Goal: Information Seeking & Learning: Understand process/instructions

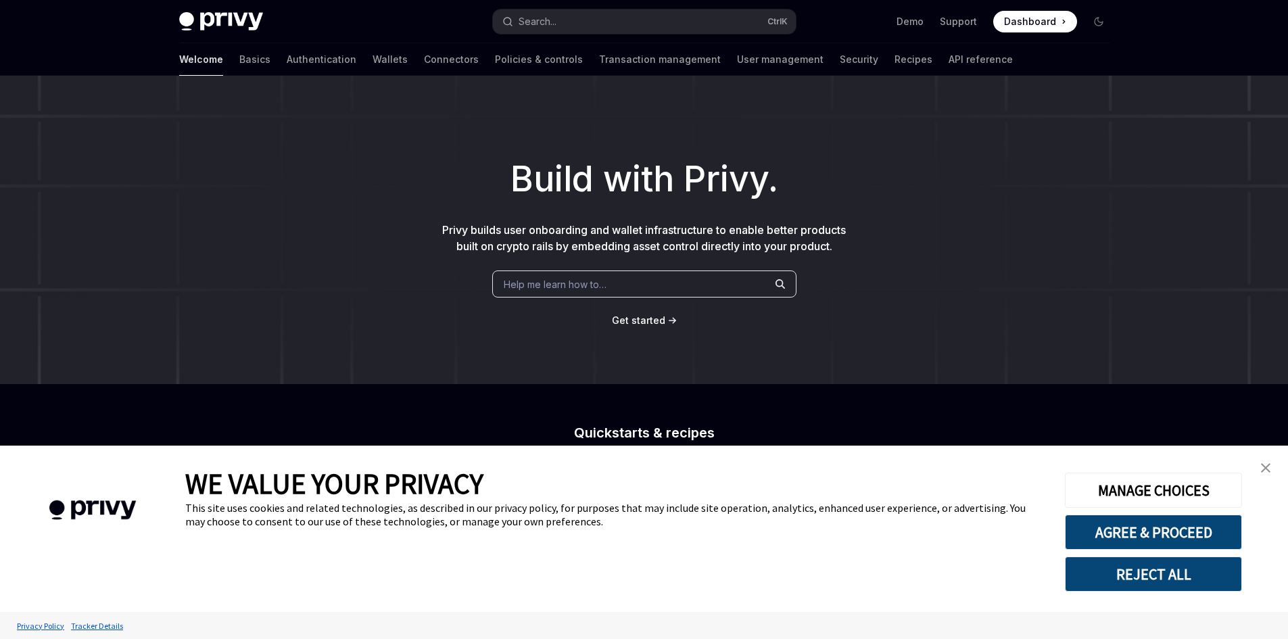
click at [373, 59] on link "Wallets" at bounding box center [390, 59] width 35 height 32
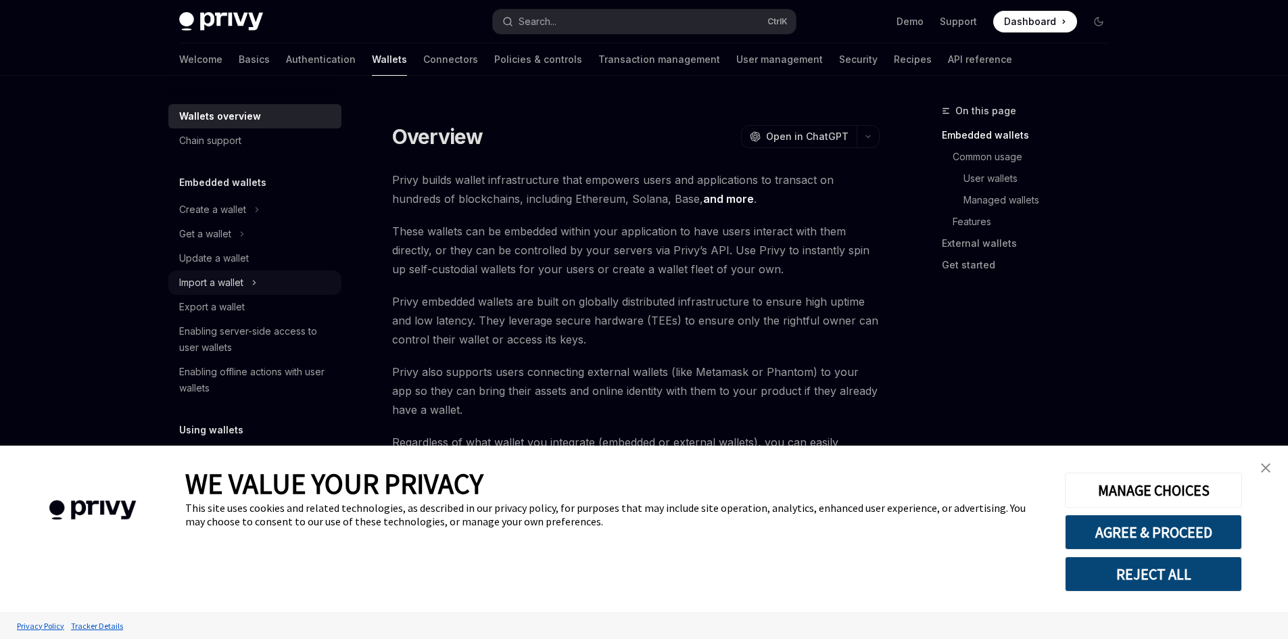
click at [234, 279] on div "Import a wallet" at bounding box center [211, 283] width 64 height 16
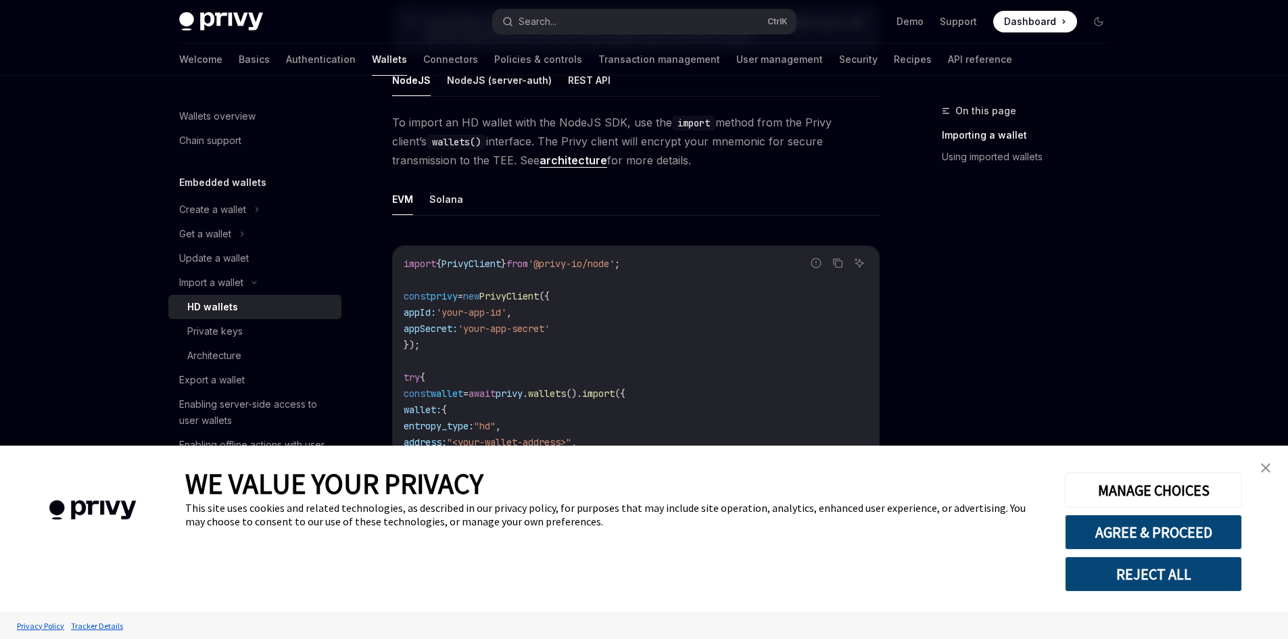
scroll to position [406, 0]
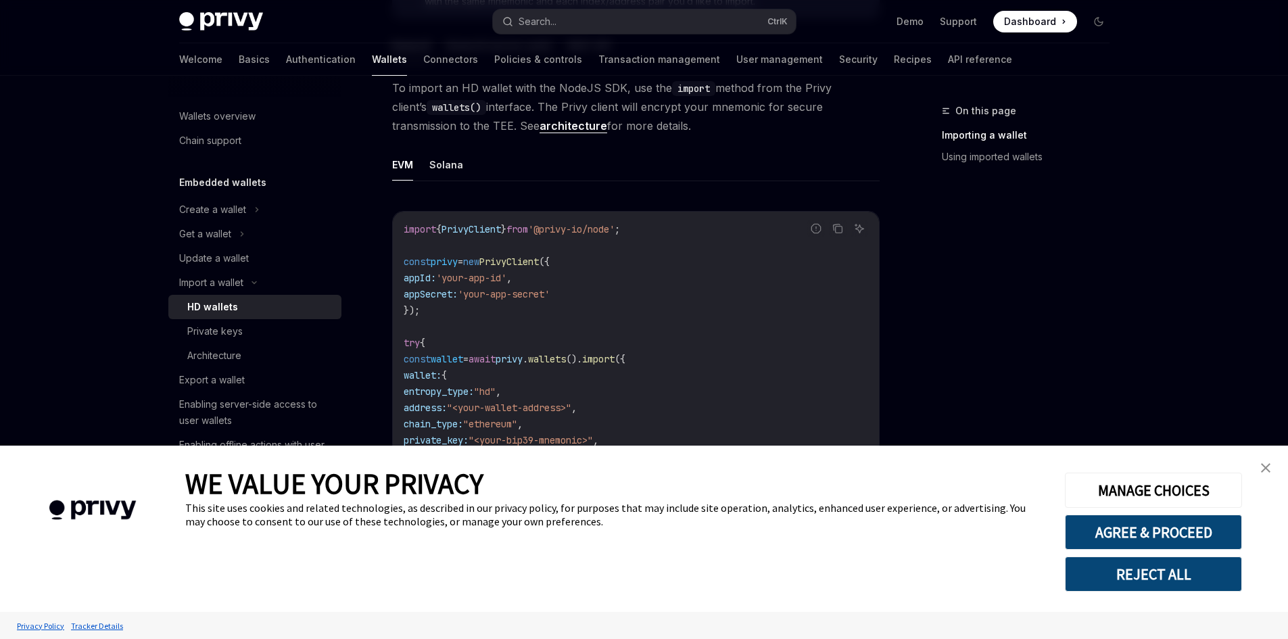
click at [1264, 465] on img "close banner" at bounding box center [1265, 467] width 9 height 9
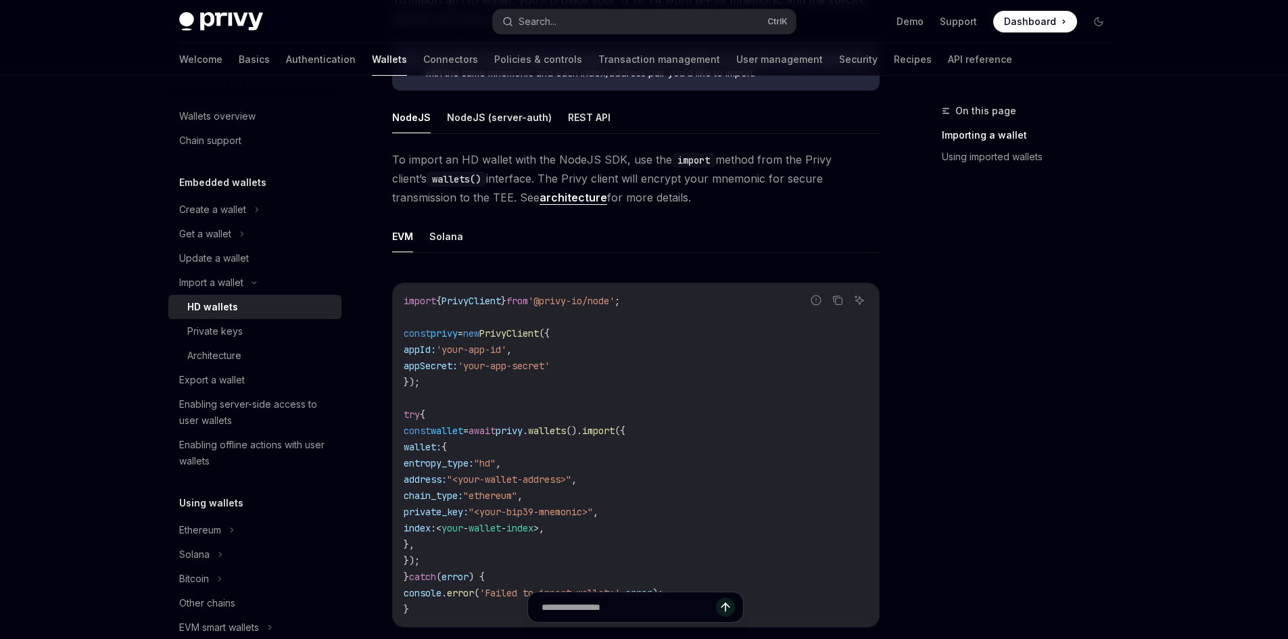
scroll to position [270, 0]
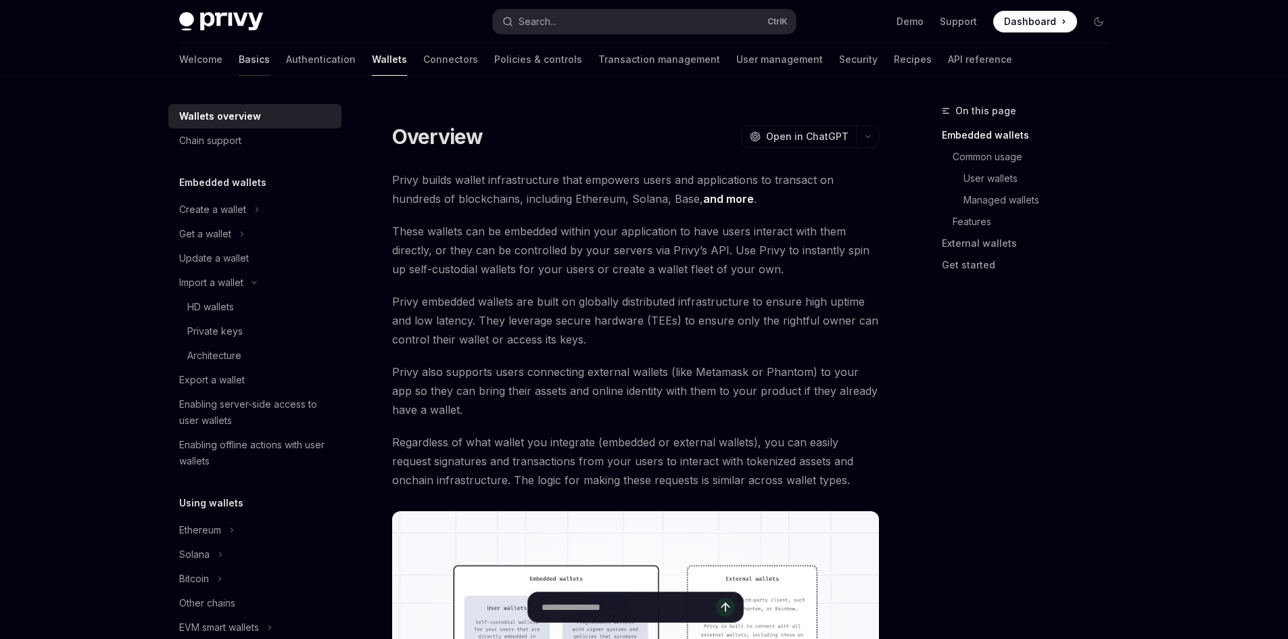
click at [239, 51] on link "Basics" at bounding box center [254, 59] width 31 height 32
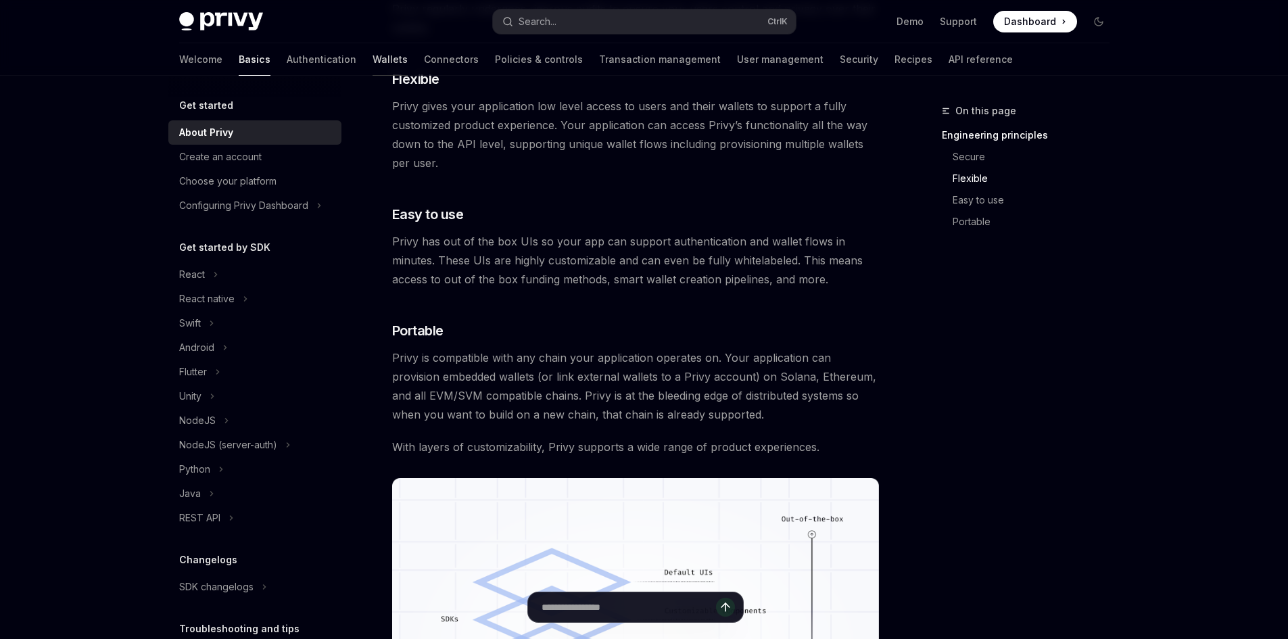
click at [373, 59] on link "Wallets" at bounding box center [390, 59] width 35 height 32
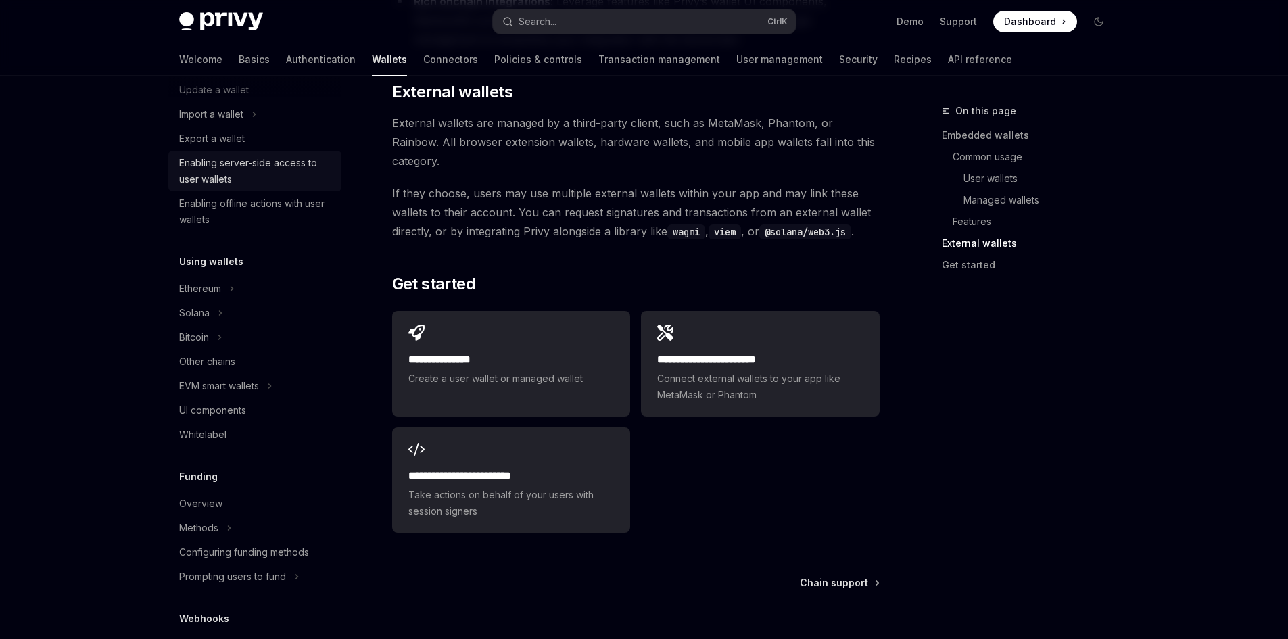
scroll to position [203, 0]
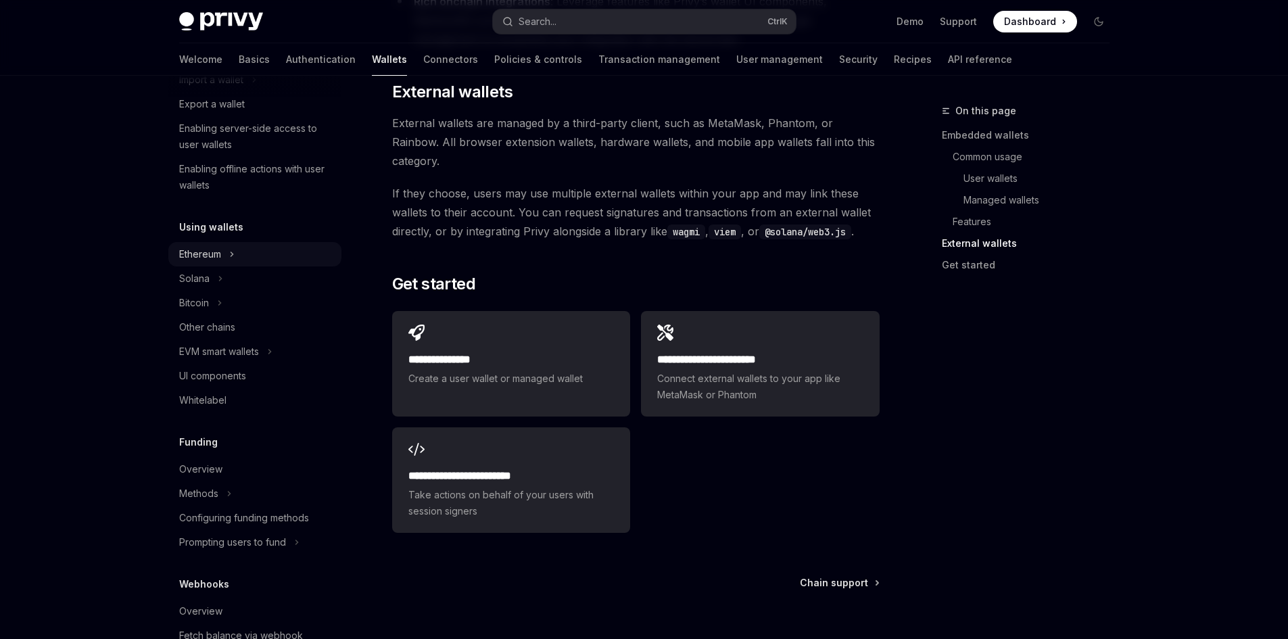
click at [210, 255] on div "Ethereum" at bounding box center [200, 254] width 42 height 16
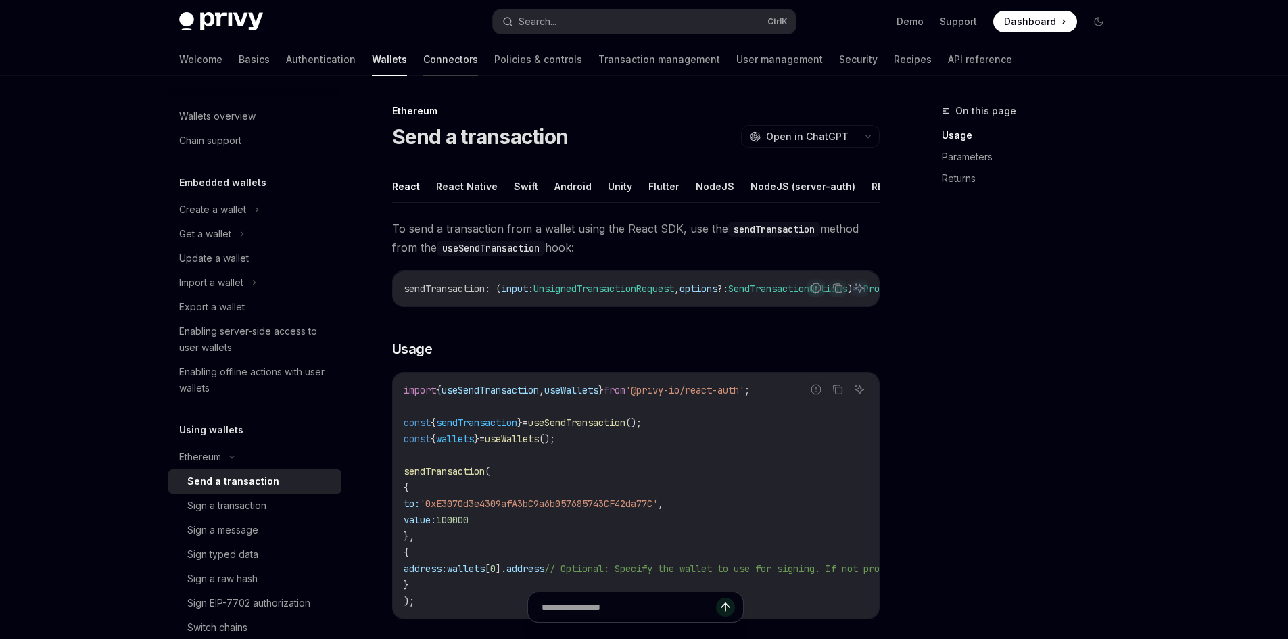
click at [423, 60] on link "Connectors" at bounding box center [450, 59] width 55 height 32
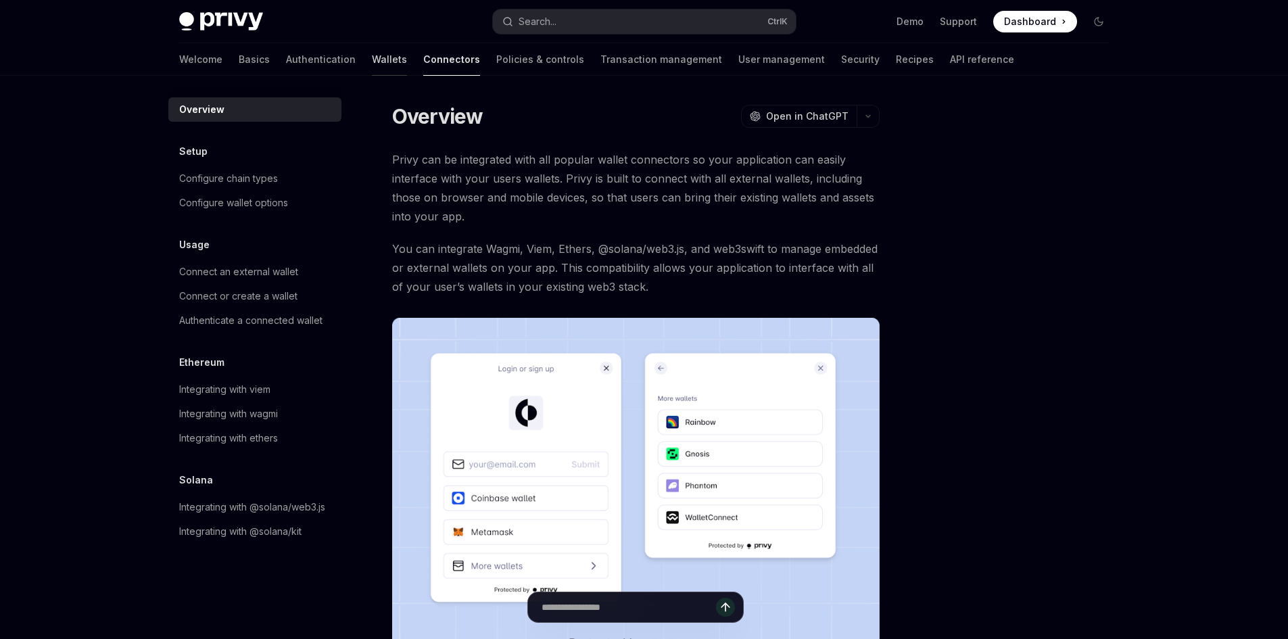
click at [372, 58] on link "Wallets" at bounding box center [389, 59] width 35 height 32
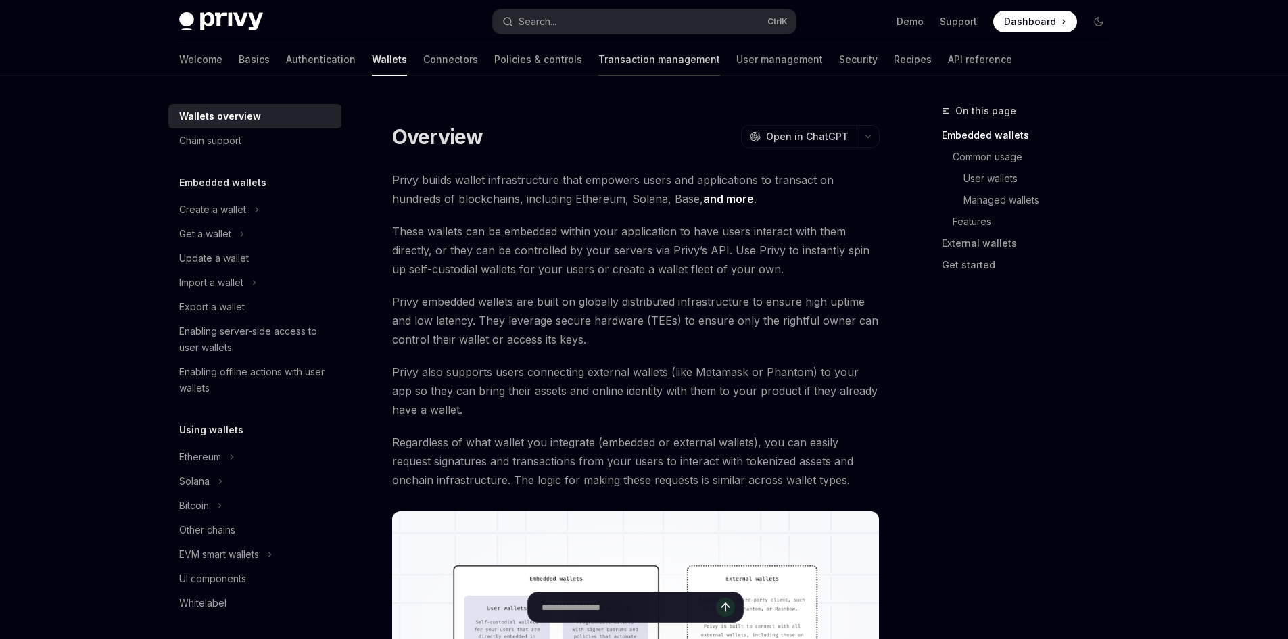
click at [598, 64] on link "Transaction management" at bounding box center [659, 59] width 122 height 32
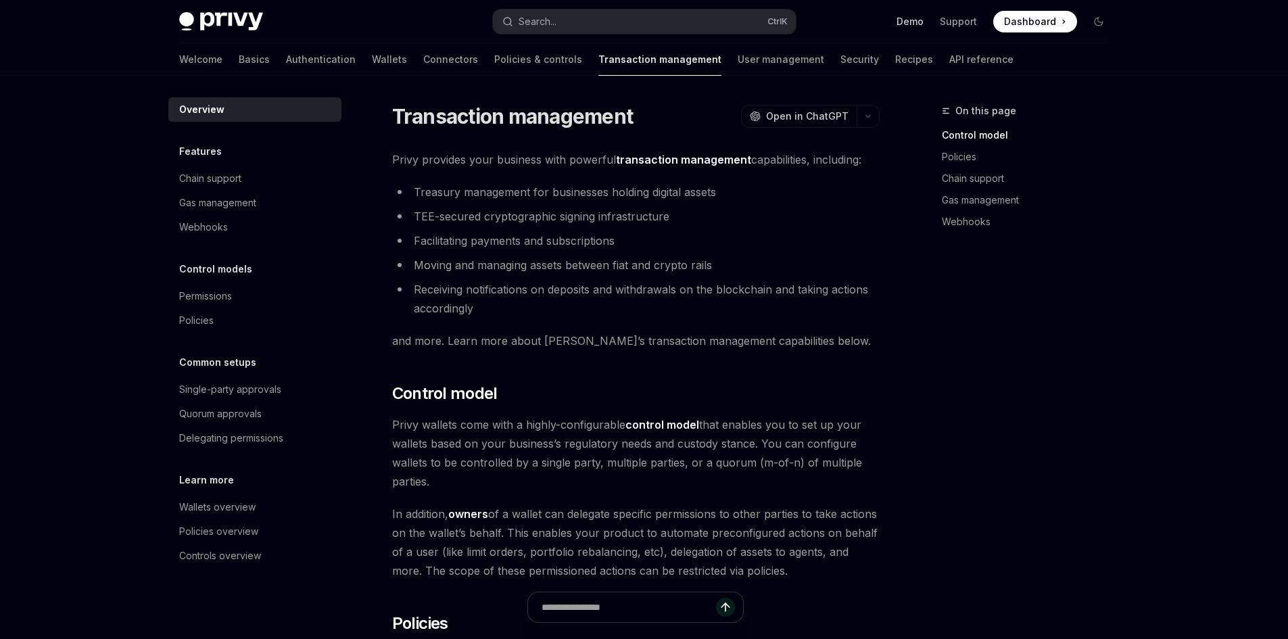
click at [917, 25] on link "Demo" at bounding box center [910, 22] width 27 height 14
click at [239, 55] on link "Basics" at bounding box center [254, 59] width 31 height 32
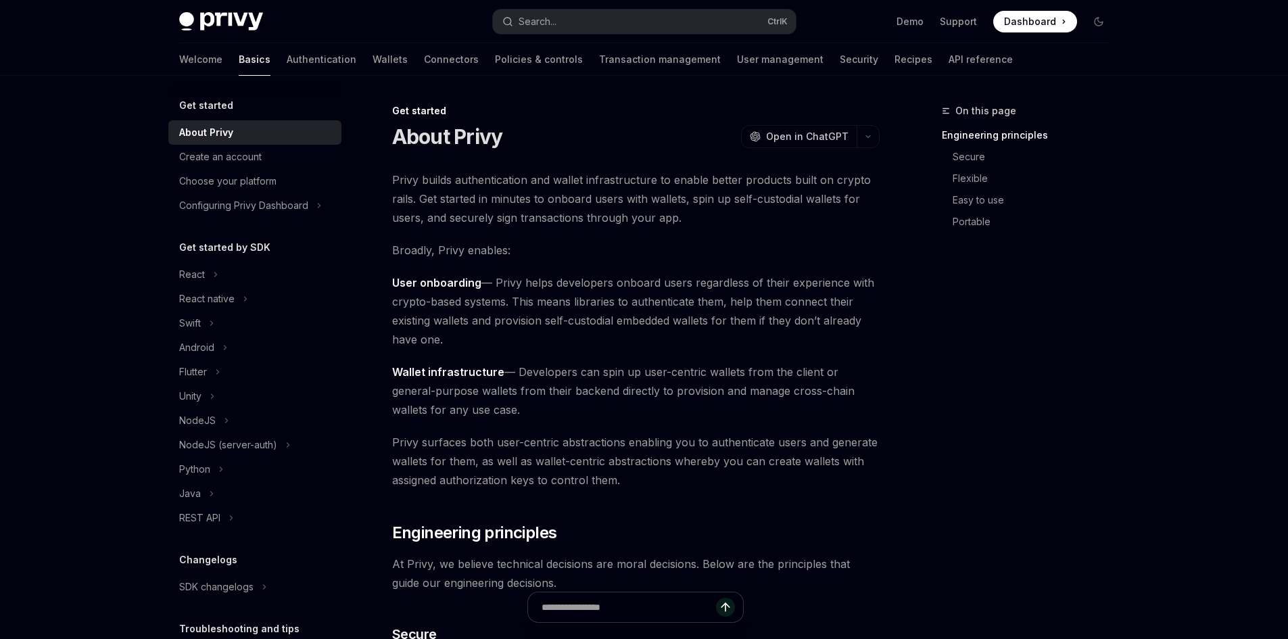
click at [215, 18] on img at bounding box center [221, 21] width 84 height 19
type textarea "*"
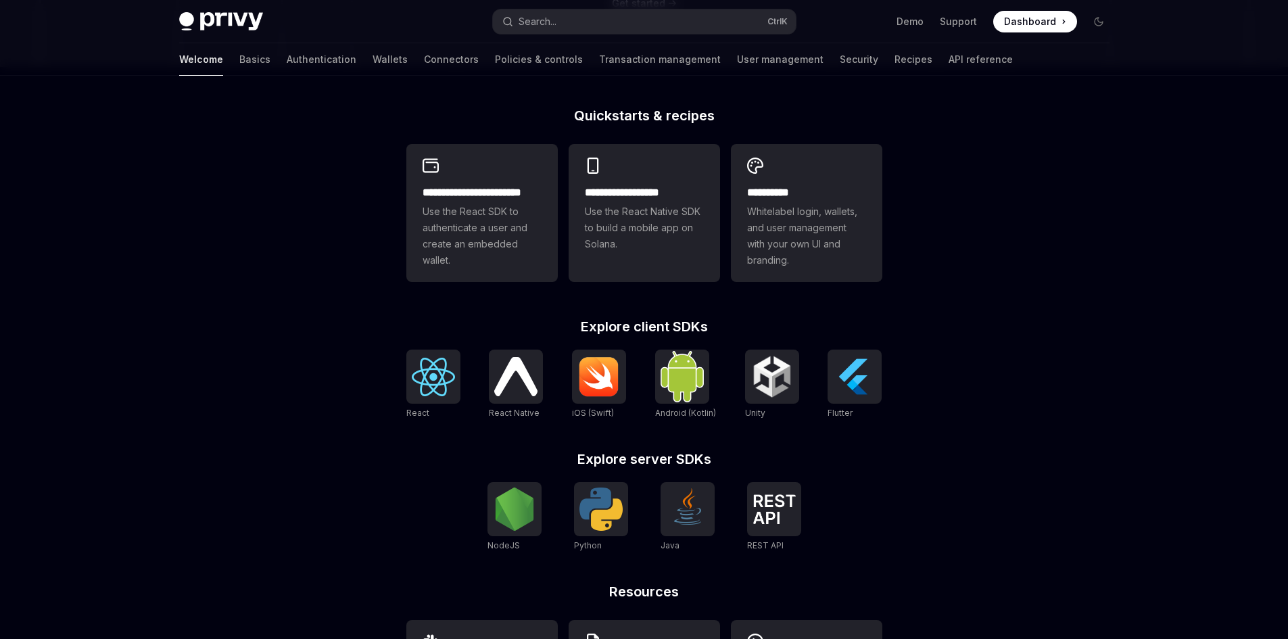
scroll to position [301, 0]
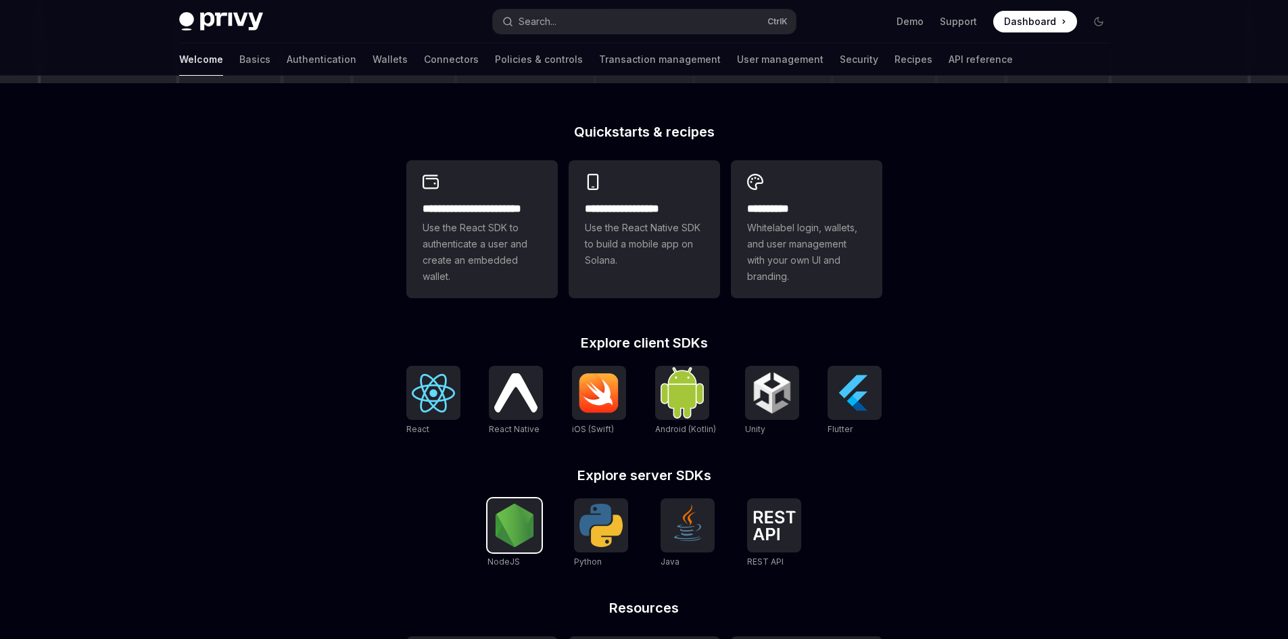
click at [513, 523] on img at bounding box center [514, 525] width 43 height 43
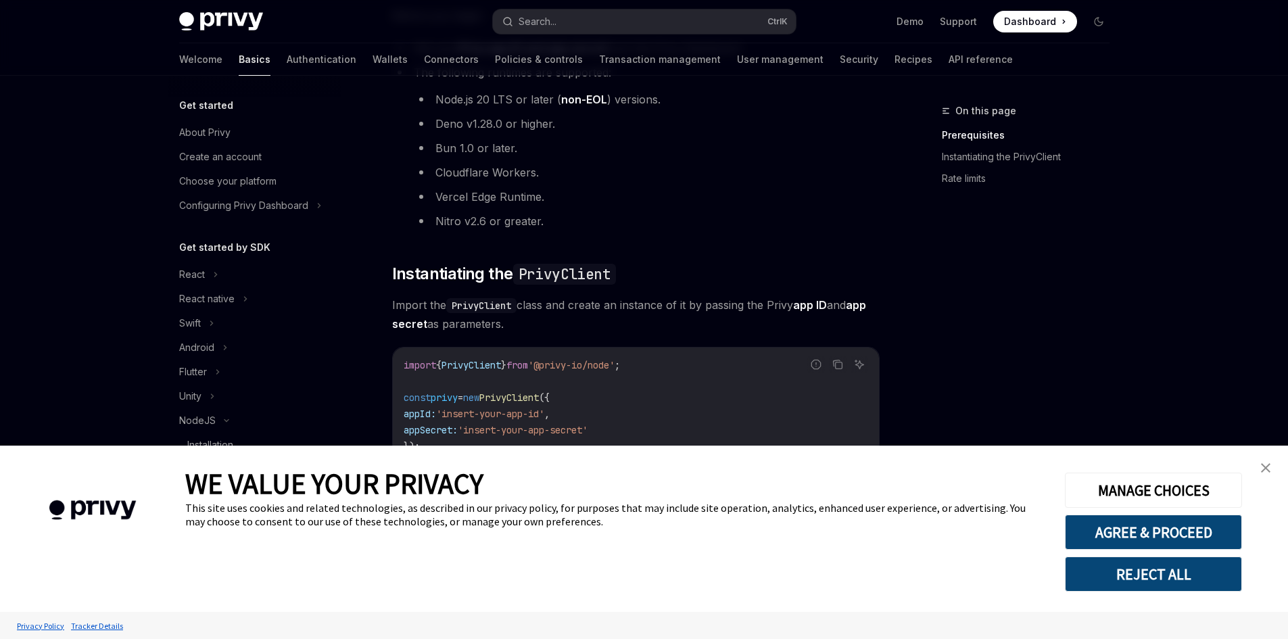
scroll to position [203, 0]
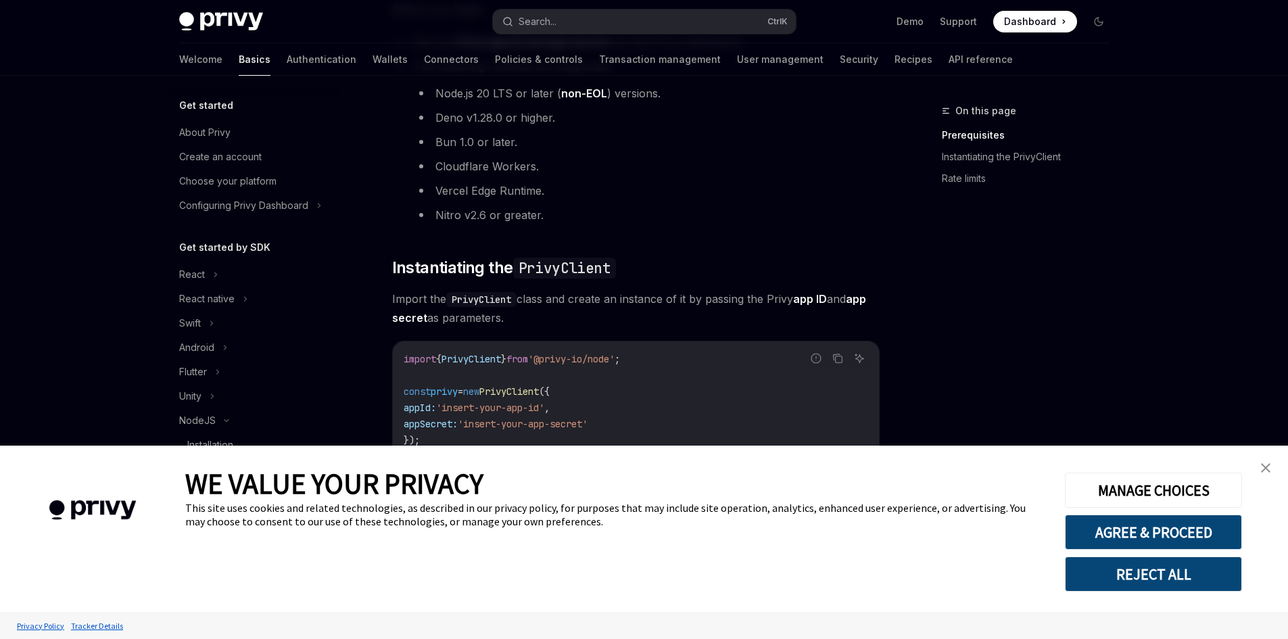
click at [1272, 465] on link "close banner" at bounding box center [1265, 467] width 27 height 27
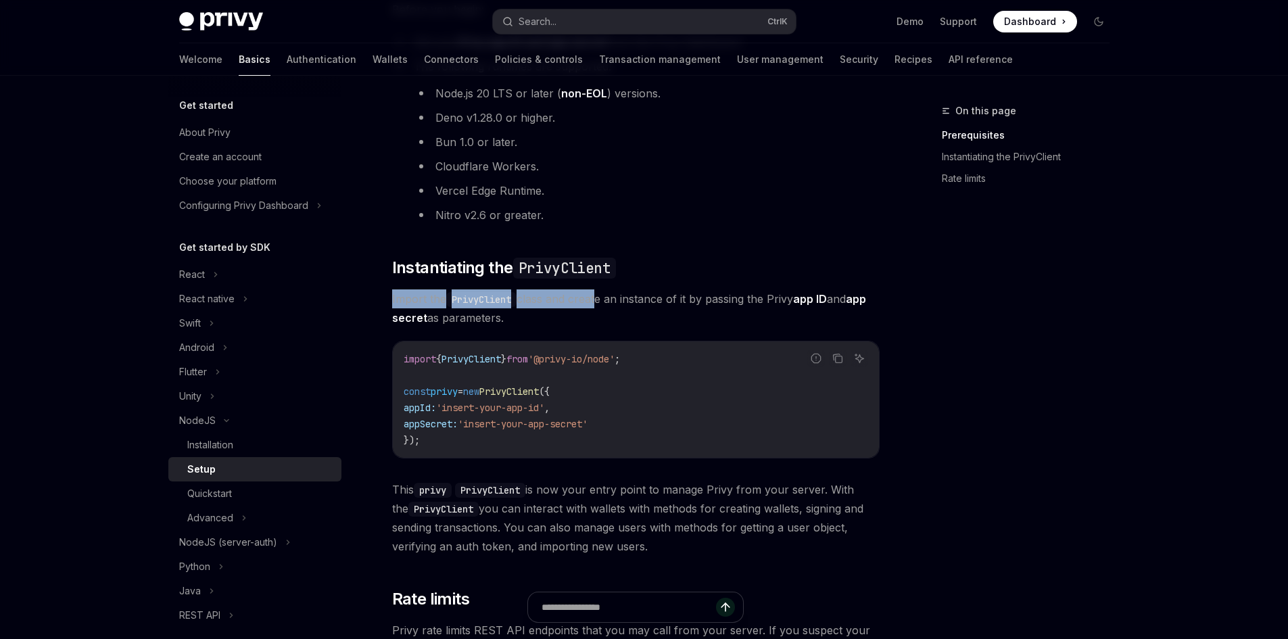
drag, startPoint x: 432, startPoint y: 300, endPoint x: 604, endPoint y: 301, distance: 172.4
click at [598, 304] on div "NodeJS Setup OpenAI Open in ChatGPT OpenAI Open in ChatGPT ​ Prerequisites Befo…" at bounding box center [509, 413] width 746 height 1026
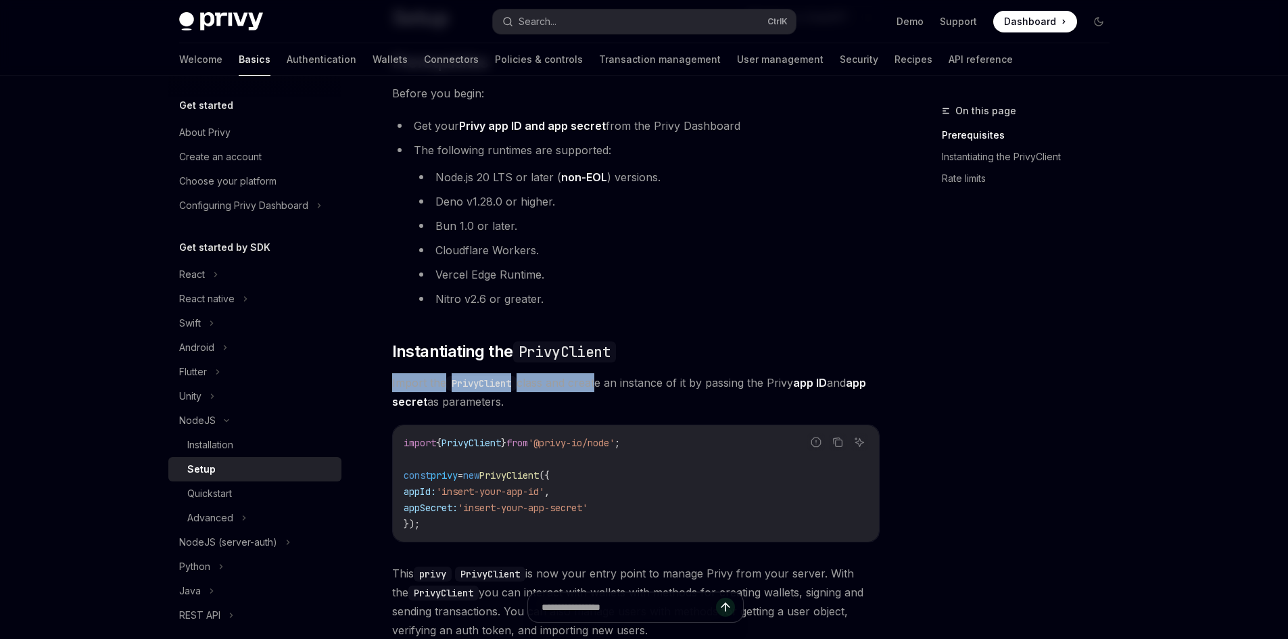
scroll to position [135, 0]
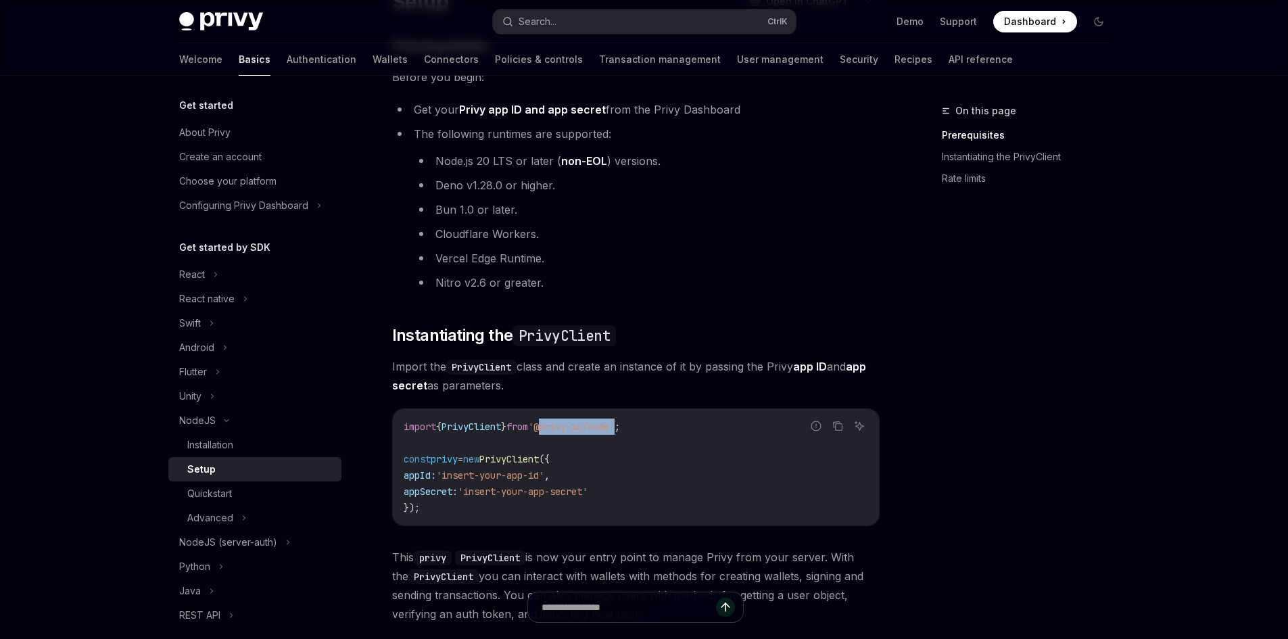
drag, startPoint x: 637, startPoint y: 427, endPoint x: 559, endPoint y: 433, distance: 78.7
click at [559, 433] on code "import { PrivyClient } from '@privy-io/node' ; const privy = new PrivyClient ({…" at bounding box center [636, 467] width 465 height 97
copy span "@privy-io/node"
click at [657, 430] on code "import { PrivyClient } from '@privy-io/node' ; const privy = new PrivyClient ({…" at bounding box center [636, 467] width 465 height 97
drag, startPoint x: 647, startPoint y: 425, endPoint x: 395, endPoint y: 430, distance: 252.3
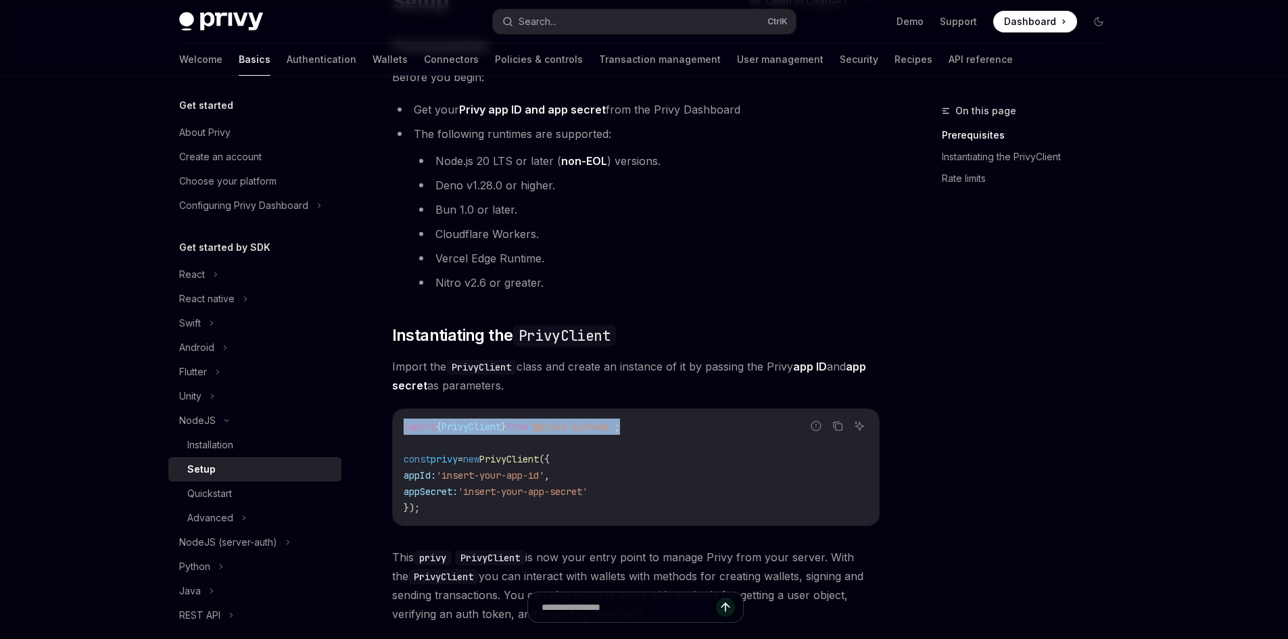
click at [395, 430] on div "import { PrivyClient } from '@privy-io/node' ; const privy = new PrivyClient ({…" at bounding box center [636, 467] width 486 height 116
copy span "import { PrivyClient } from '@privy-io/node' ;"
click at [528, 440] on code "import { PrivyClient } from '@privy-io/node' ; const privy = new PrivyClient ({…" at bounding box center [636, 467] width 465 height 97
drag, startPoint x: 554, startPoint y: 428, endPoint x: 638, endPoint y: 427, distance: 83.2
click at [615, 427] on span "'@privy-io/node'" at bounding box center [571, 427] width 87 height 12
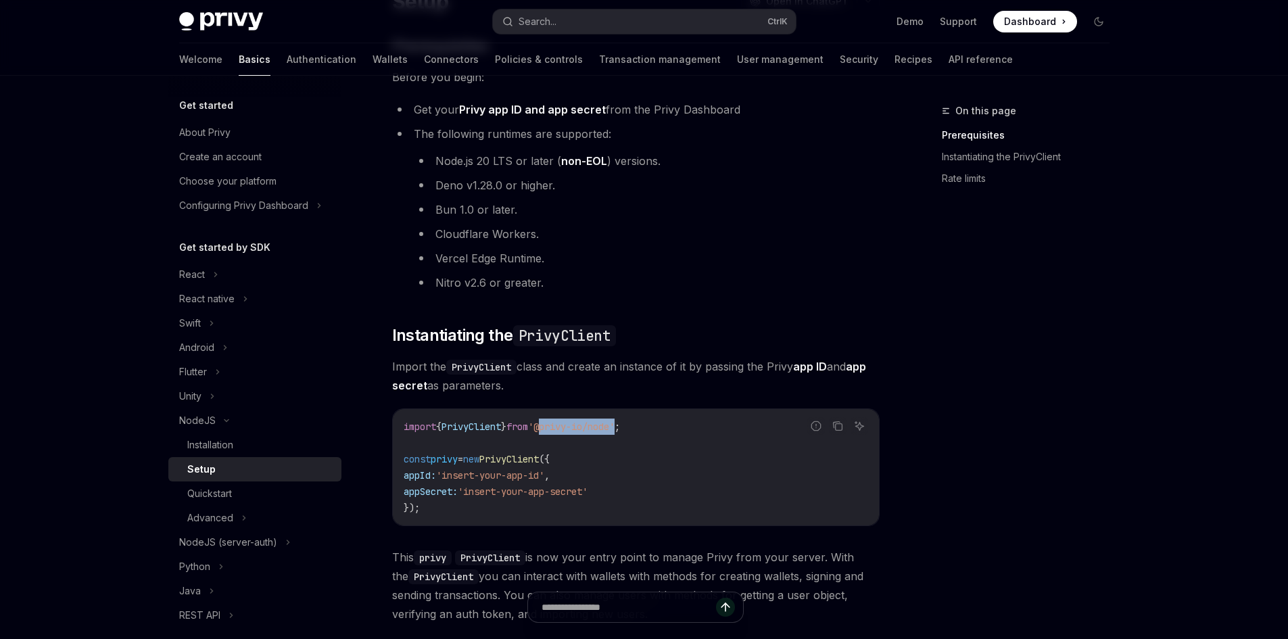
copy span "@privy-io/node"
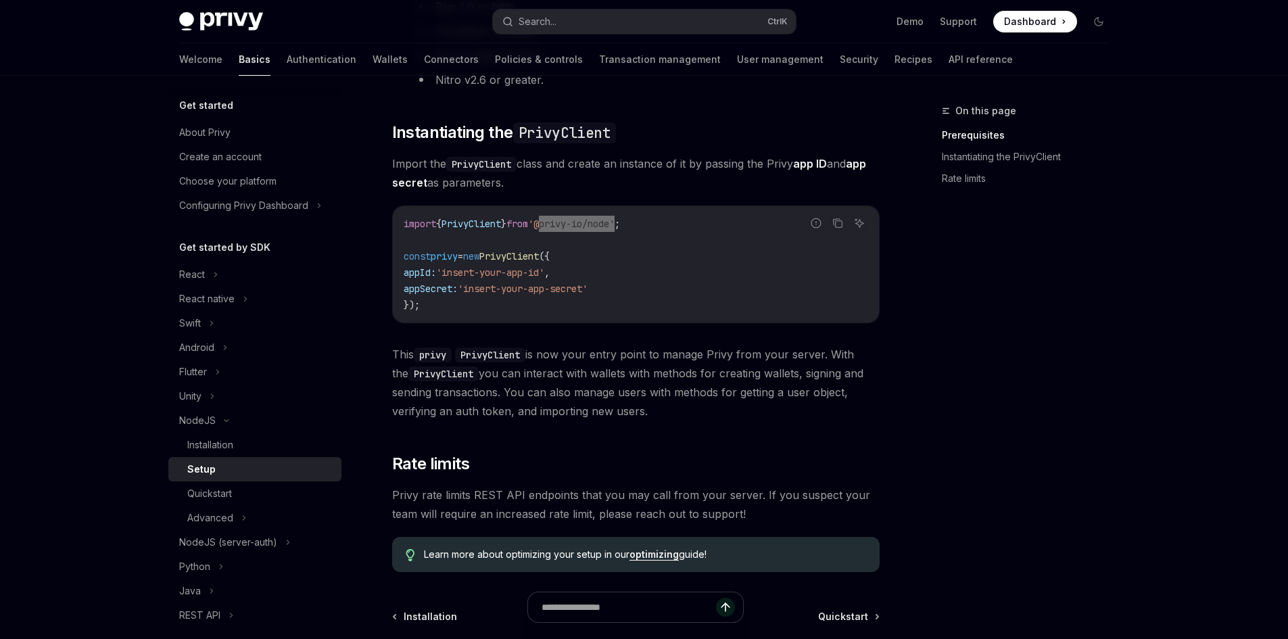
scroll to position [406, 0]
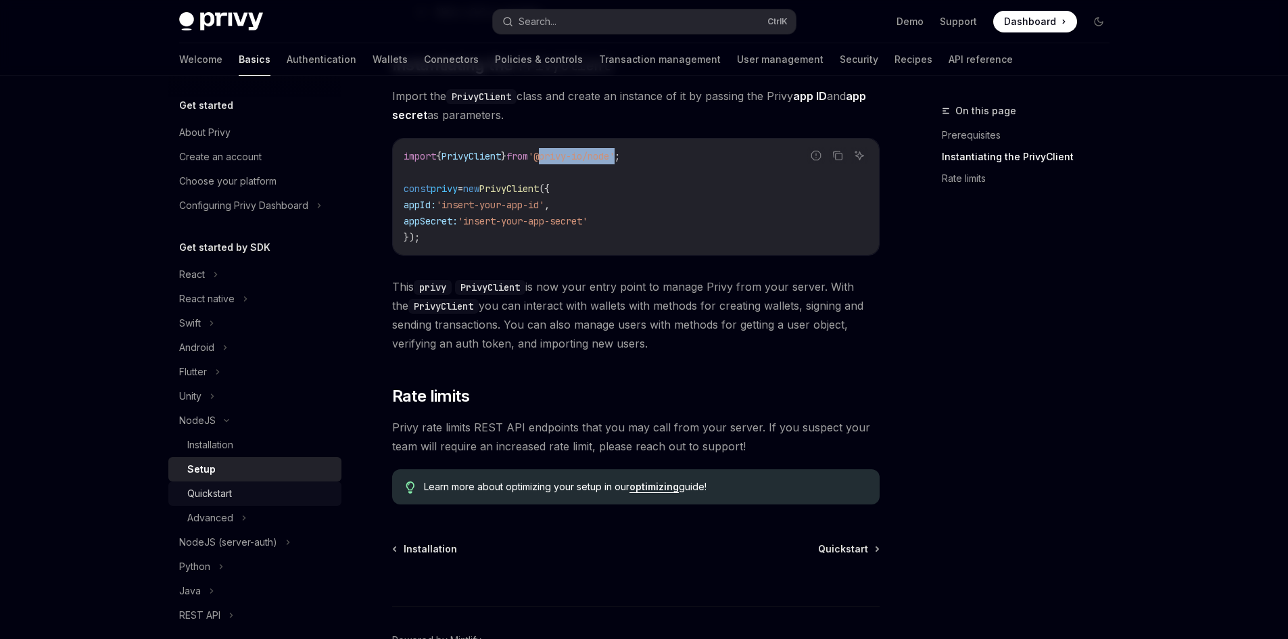
click at [243, 490] on div "Quickstart" at bounding box center [260, 493] width 146 height 16
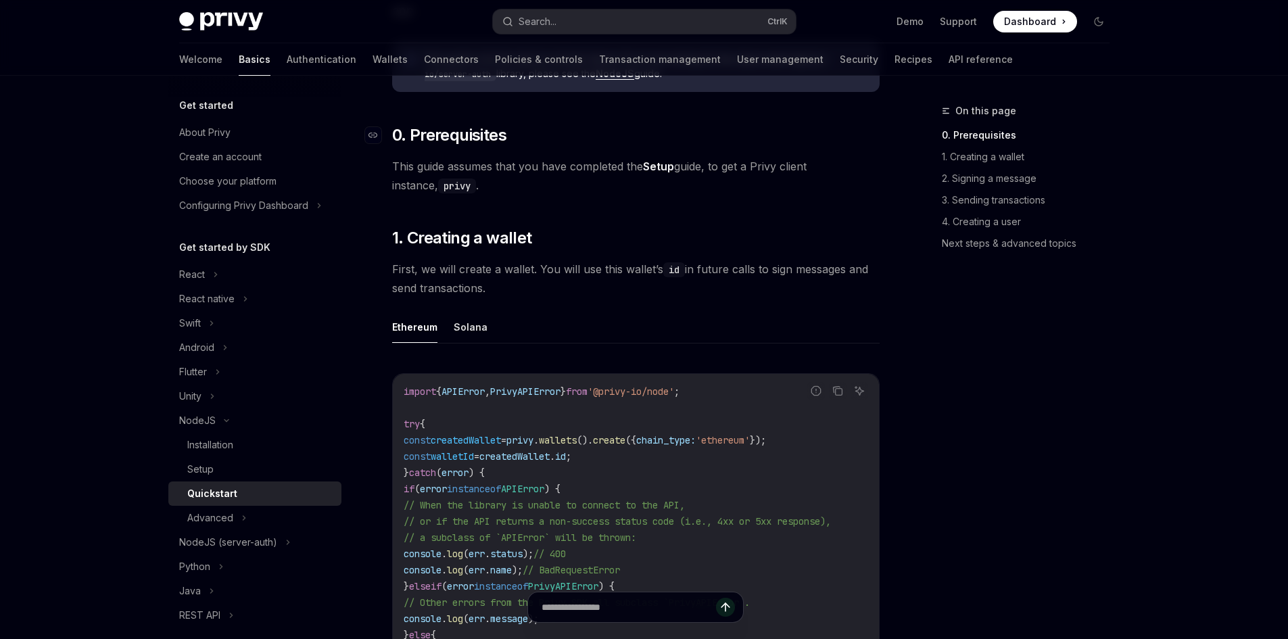
scroll to position [203, 0]
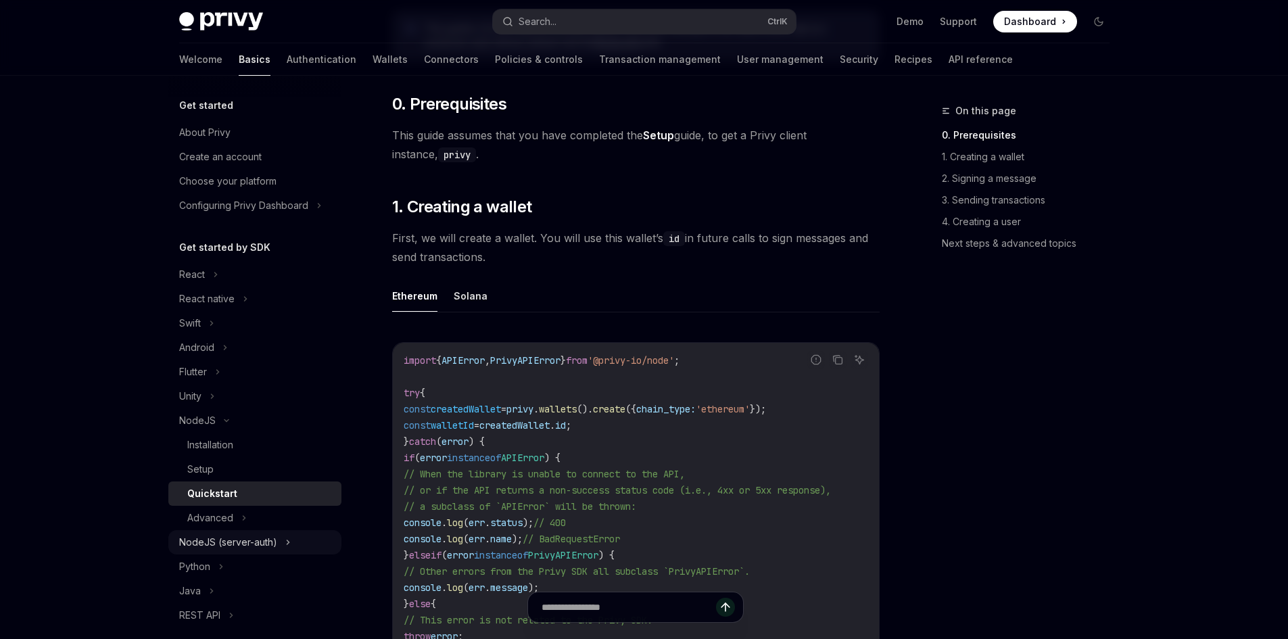
click at [243, 541] on div "NodeJS (server-auth)" at bounding box center [228, 542] width 98 height 16
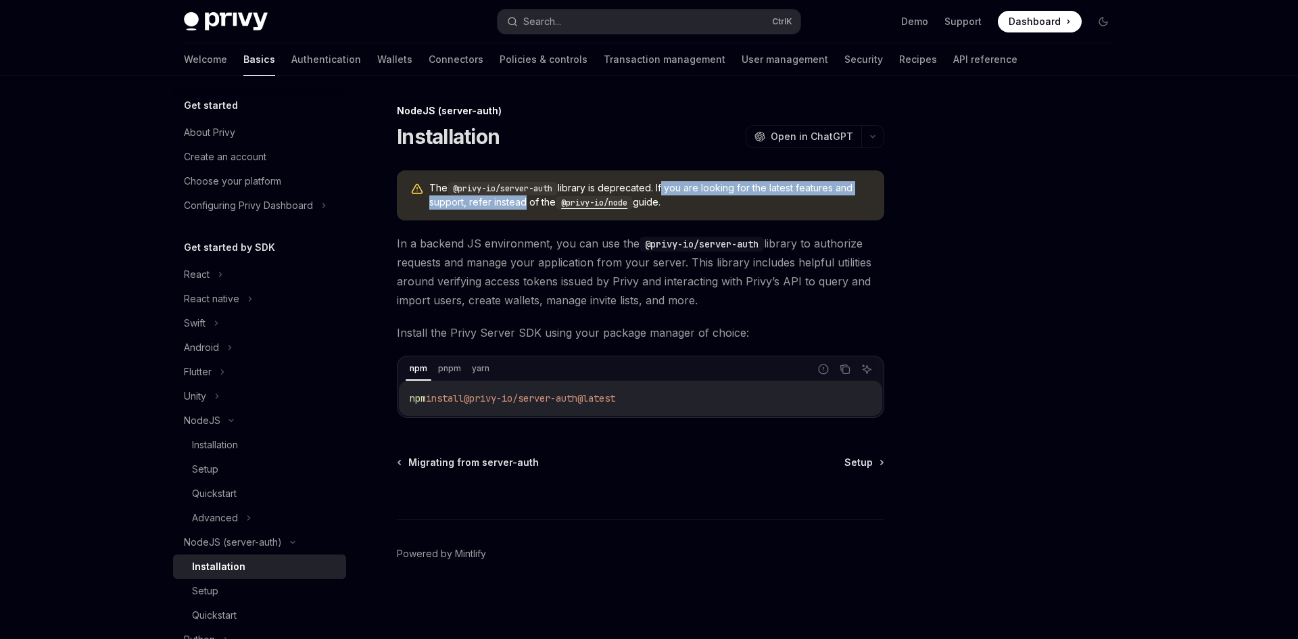
drag, startPoint x: 667, startPoint y: 187, endPoint x: 559, endPoint y: 205, distance: 109.6
click at [526, 204] on span "The @privy-io/server-auth library is deprecated. If you are looking for the lat…" at bounding box center [650, 195] width 442 height 28
click at [598, 204] on code "@privy-io/node" at bounding box center [594, 203] width 77 height 14
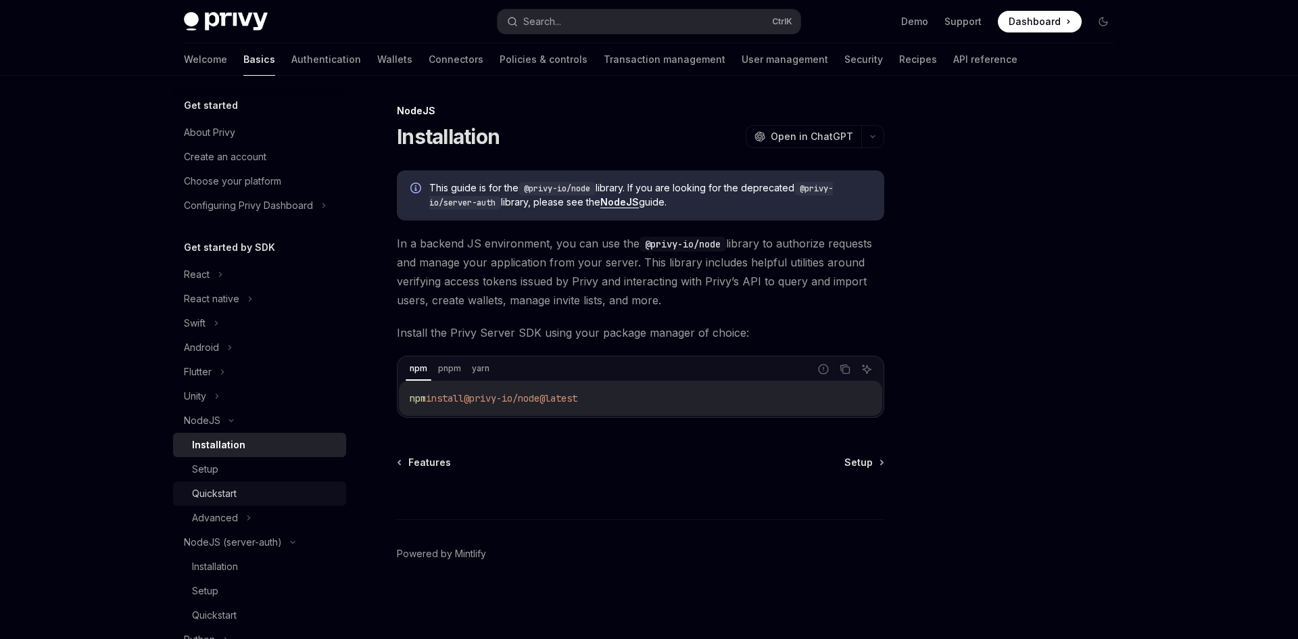
click at [209, 490] on div "Quickstart" at bounding box center [214, 493] width 45 height 16
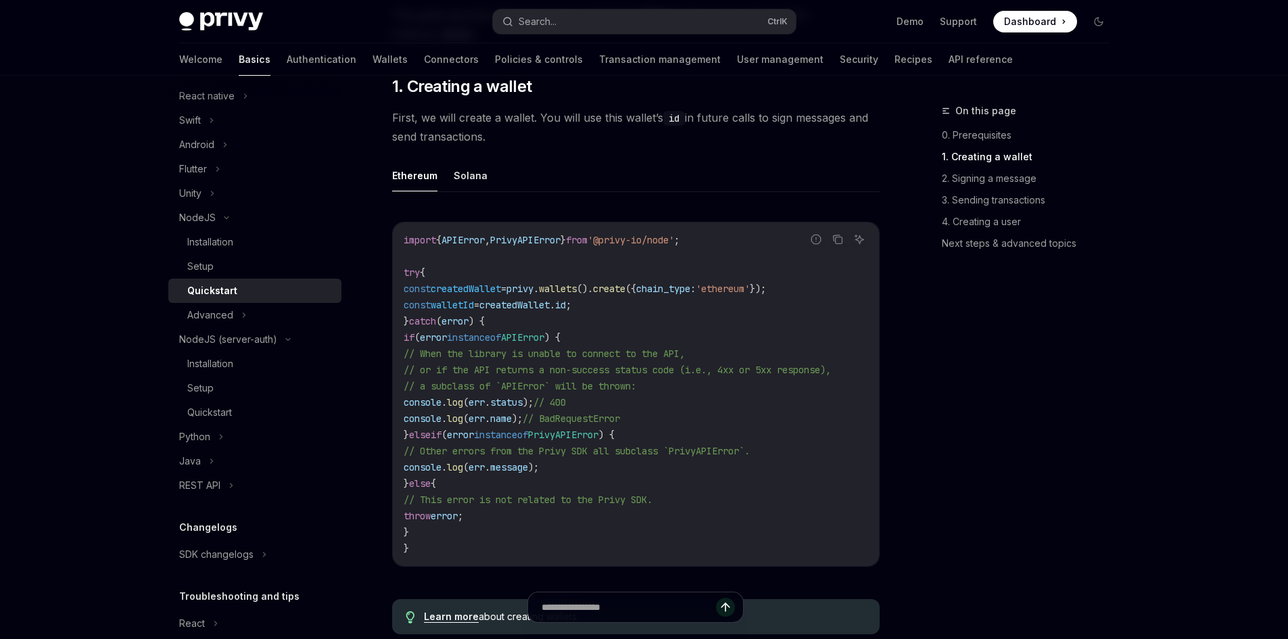
scroll to position [270, 0]
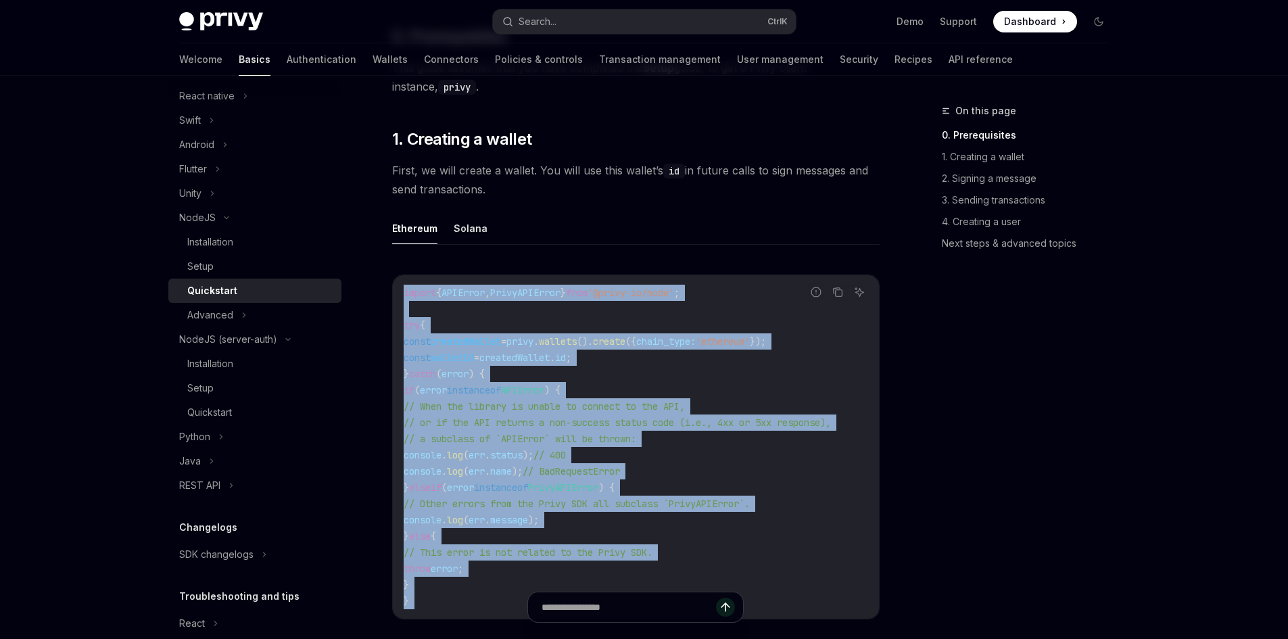
drag, startPoint x: 396, startPoint y: 293, endPoint x: 513, endPoint y: 541, distance: 273.7
click at [527, 506] on span "// Other errors from the Privy SDK all subclass `PrivyAPIError`." at bounding box center [577, 504] width 346 height 12
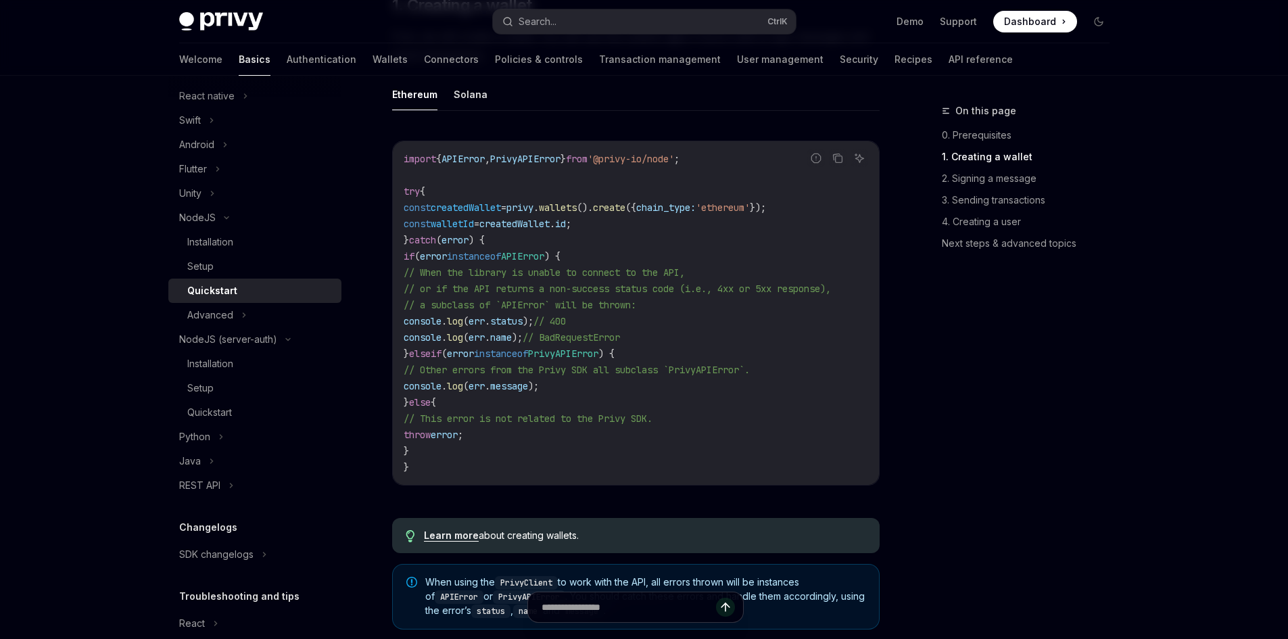
scroll to position [744, 0]
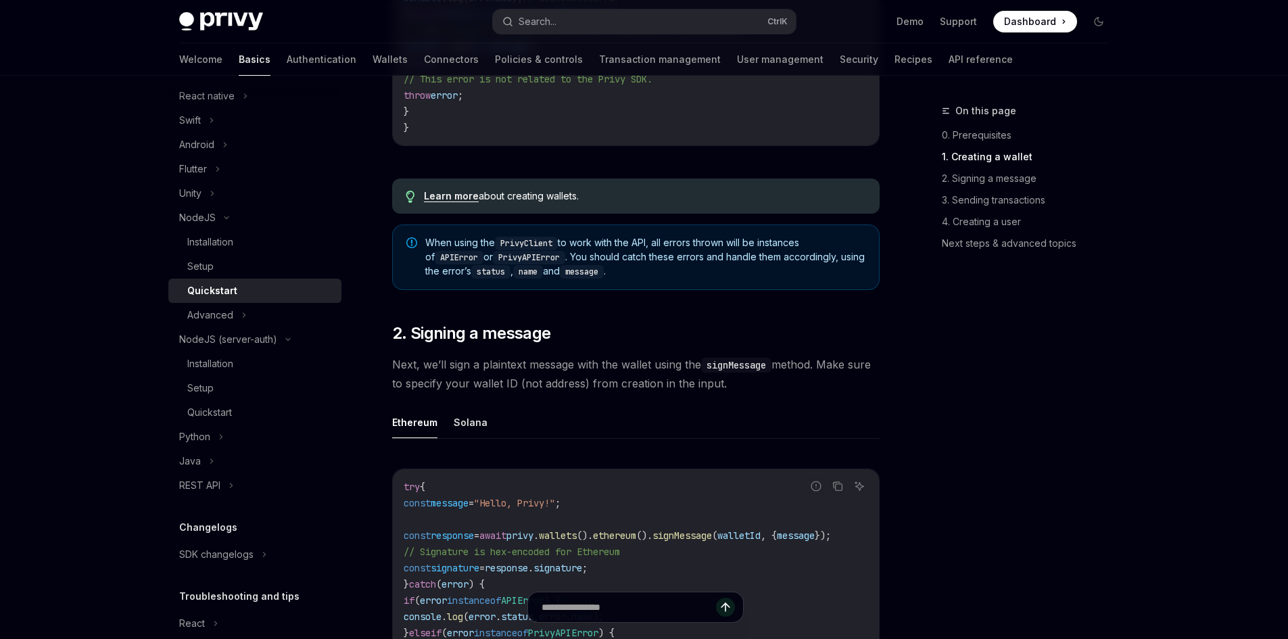
click at [527, 386] on span "Next, we’ll sign a plaintext message with the wallet using the signMessage meth…" at bounding box center [636, 374] width 488 height 38
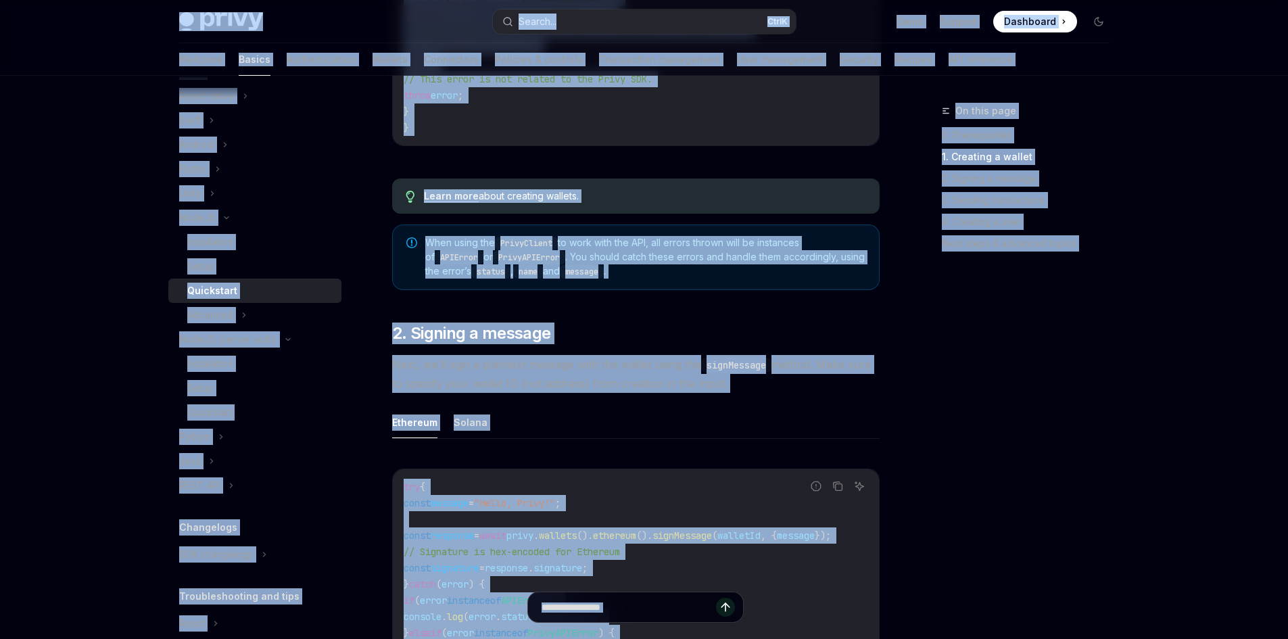
copy div "Privy Docs home page Search... Ctrl K Demo Support Dashboard Dashboard Search..…"
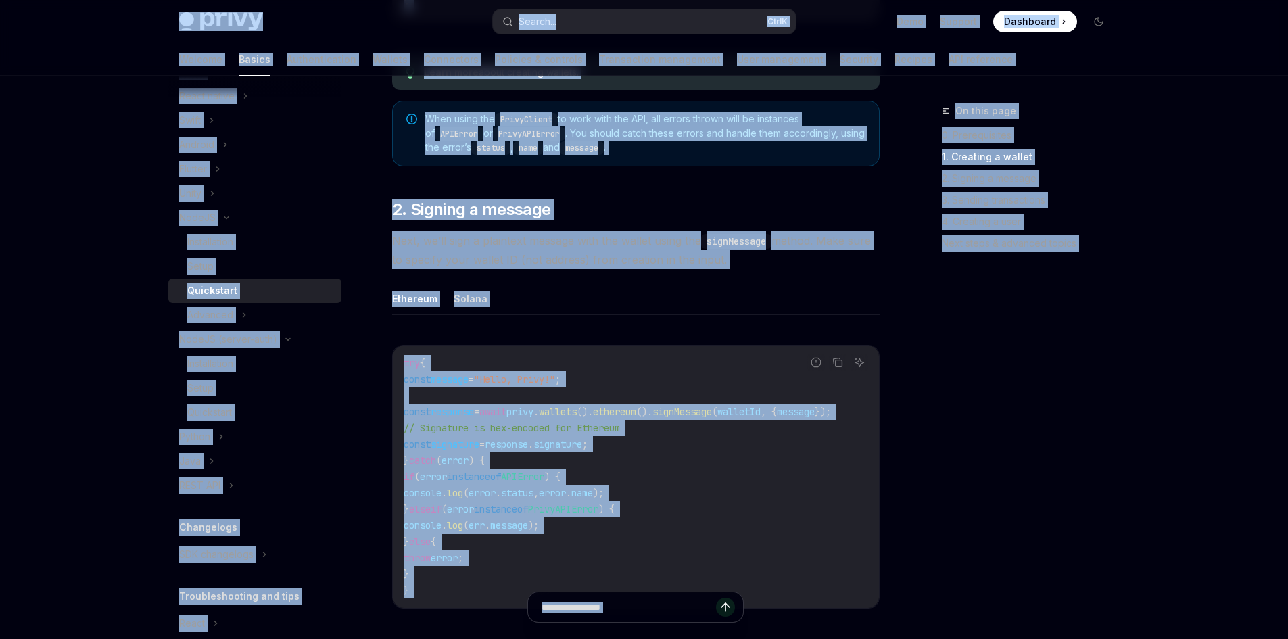
scroll to position [947, 0]
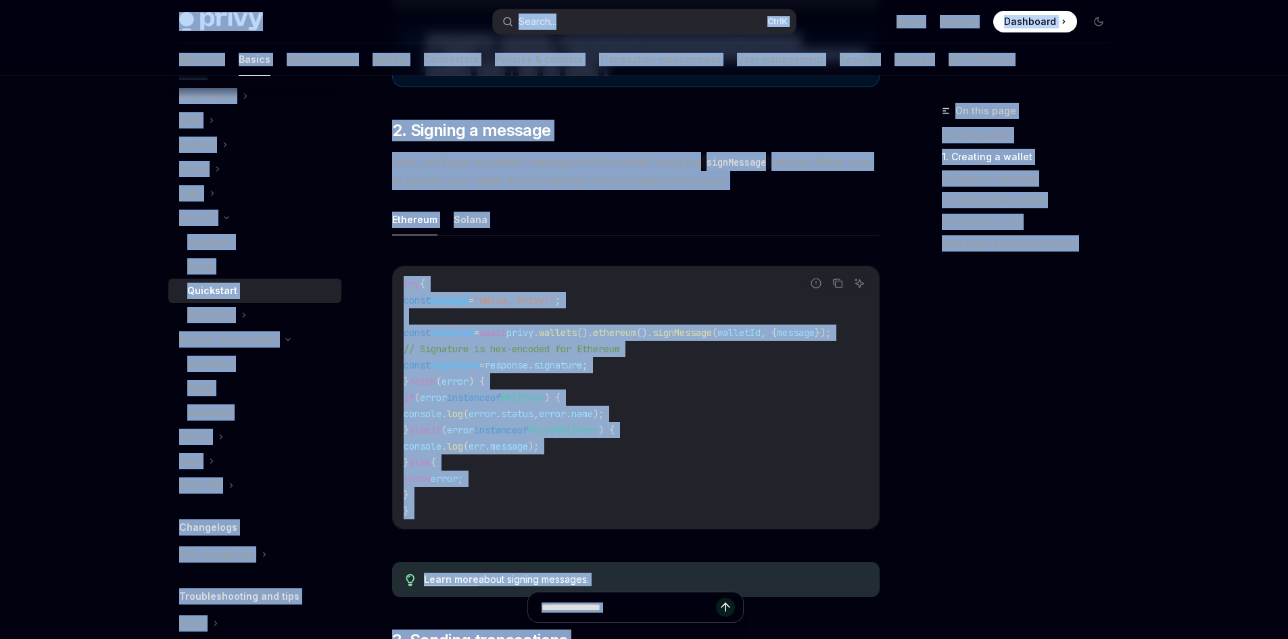
click at [664, 323] on code "try { const message = "Hello, Privy!" ; const response = await privy . wallets …" at bounding box center [636, 397] width 465 height 243
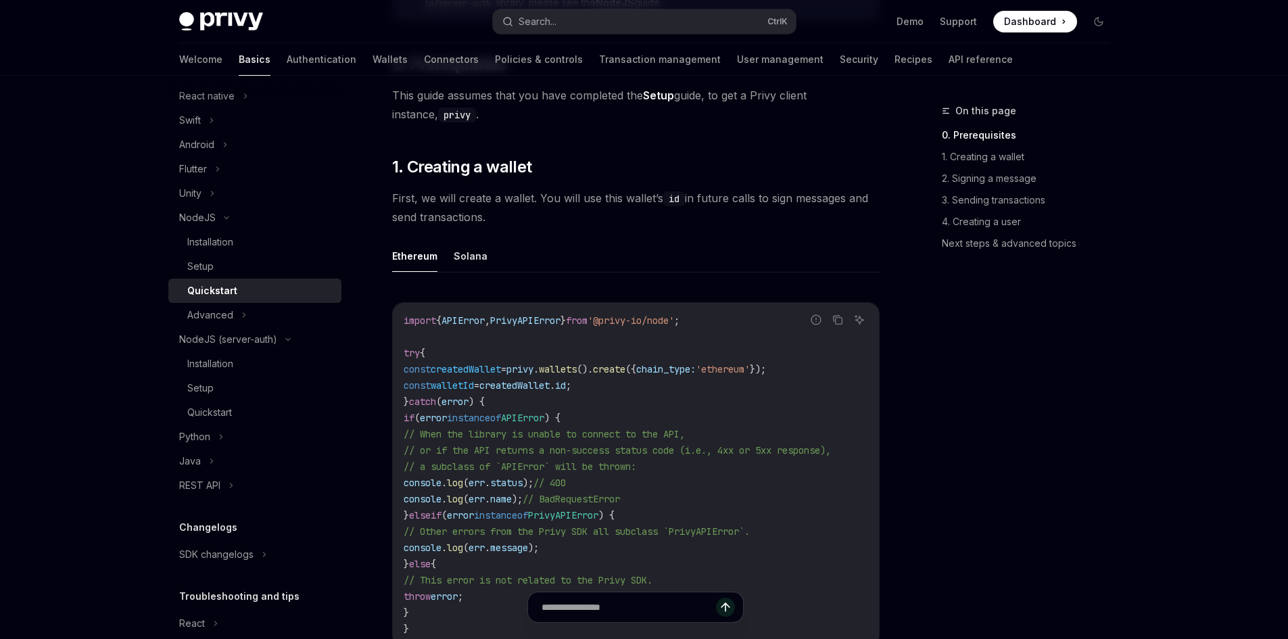
scroll to position [247, 0]
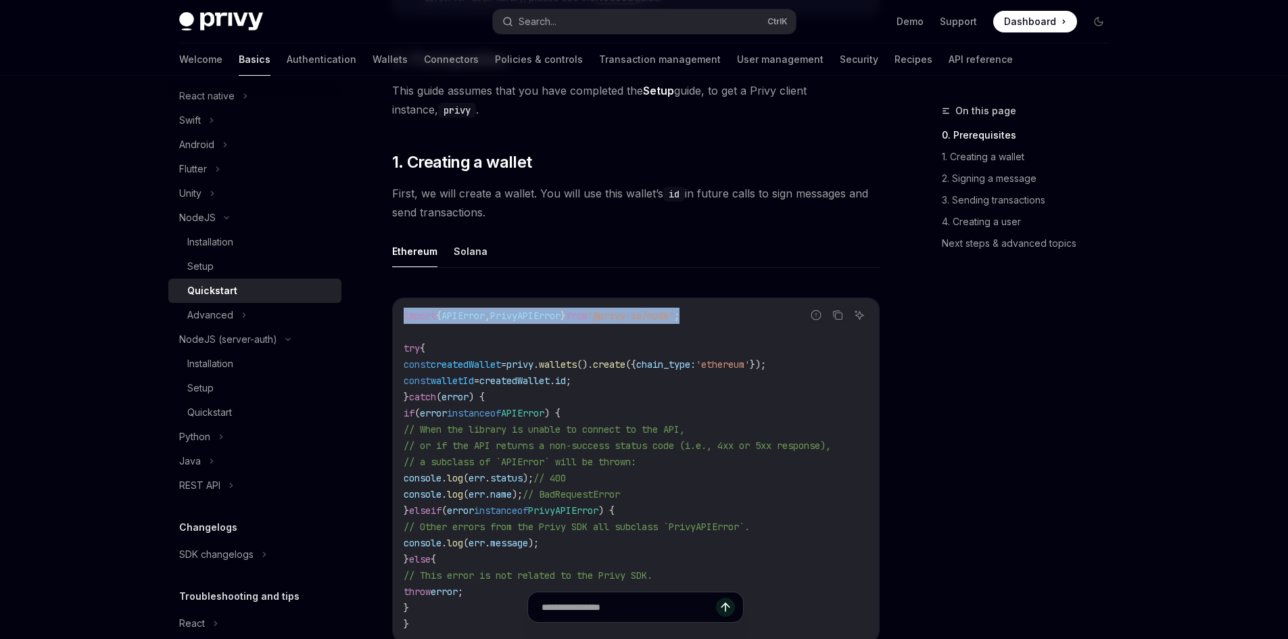
drag, startPoint x: 392, startPoint y: 316, endPoint x: 732, endPoint y: 310, distance: 340.2
click at [732, 310] on div "import { APIError , PrivyAPIError } from '@privy-io/node' ; try { const created…" at bounding box center [636, 469] width 486 height 343
copy span "import { APIError , PrivyAPIError } from '@privy-io/node' ;"
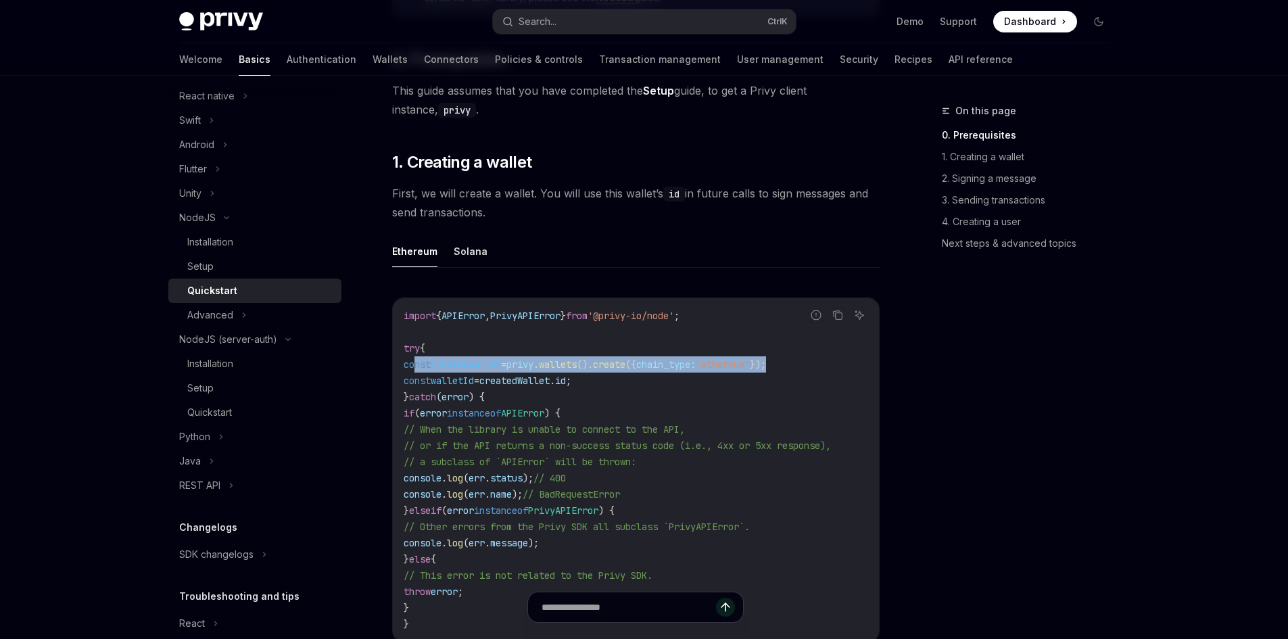
drag, startPoint x: 414, startPoint y: 369, endPoint x: 840, endPoint y: 368, distance: 426.0
click at [840, 368] on code "import { APIError , PrivyAPIError } from '@privy-io/node' ; try { const created…" at bounding box center [636, 470] width 465 height 325
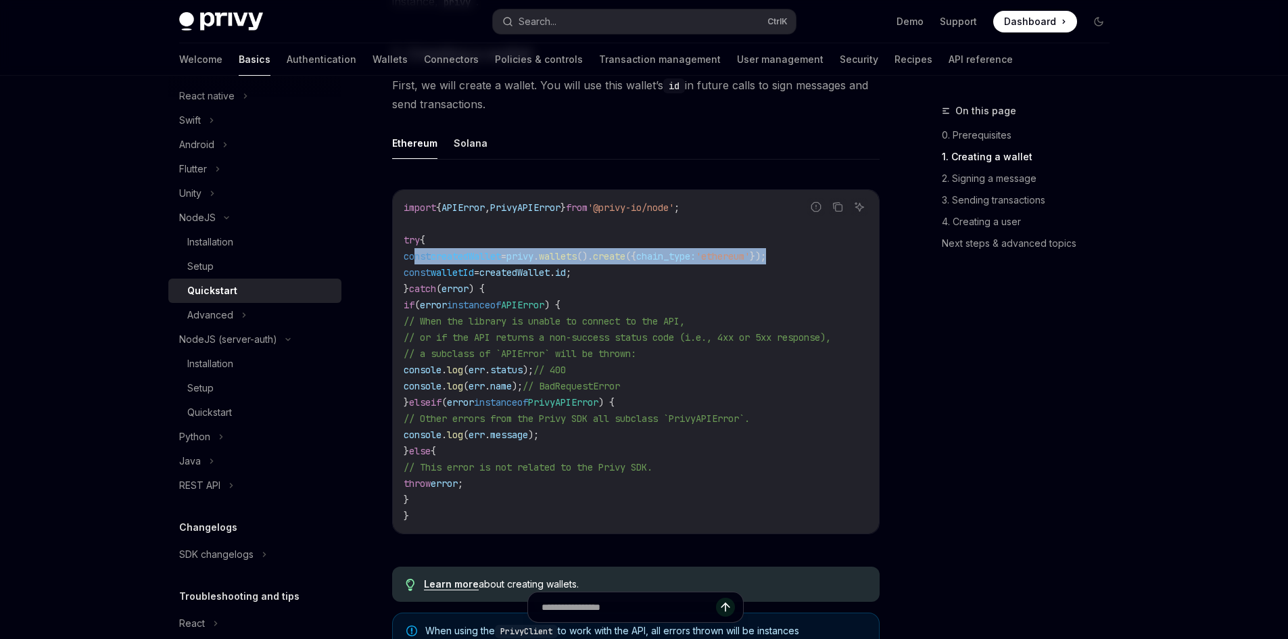
scroll to position [383, 0]
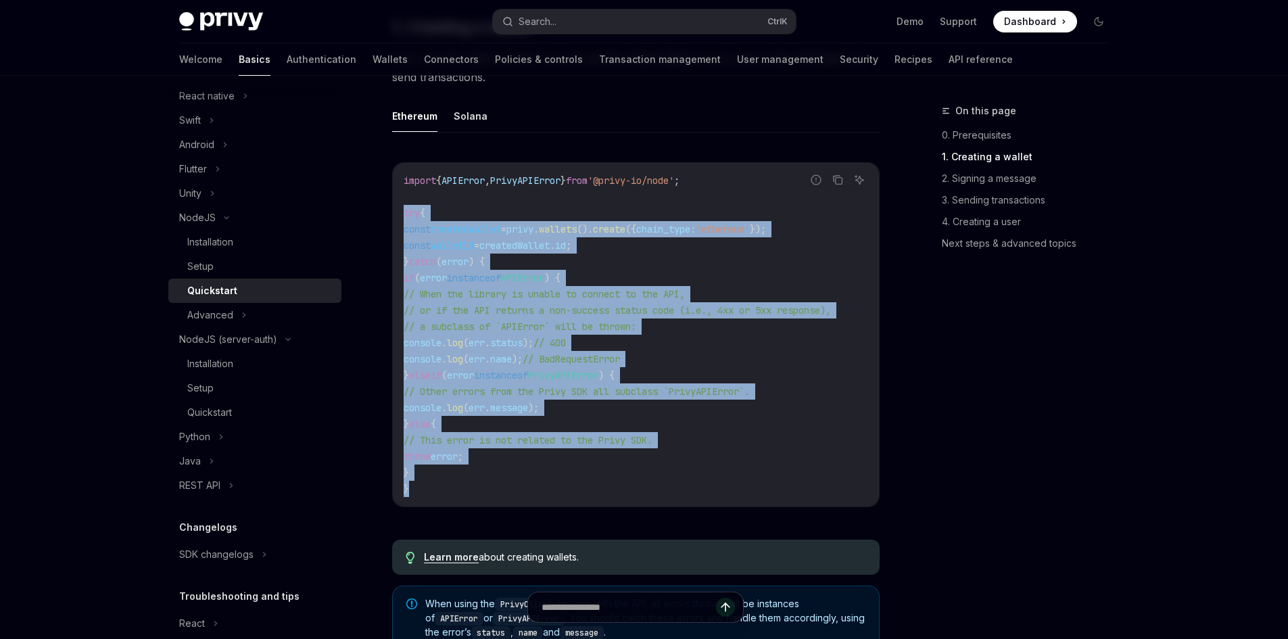
drag, startPoint x: 394, startPoint y: 212, endPoint x: 505, endPoint y: 490, distance: 299.2
click at [505, 490] on div "import { APIError , PrivyAPIError } from '@privy-io/node' ; try { const created…" at bounding box center [636, 334] width 486 height 343
copy code "try { const createdWallet = privy . wallets (). create ({ chain_type: 'ethereum…"
click at [592, 423] on code "import { APIError , PrivyAPIError } from '@privy-io/node' ; try { const created…" at bounding box center [636, 334] width 465 height 325
drag, startPoint x: 417, startPoint y: 191, endPoint x: 433, endPoint y: 493, distance: 302.6
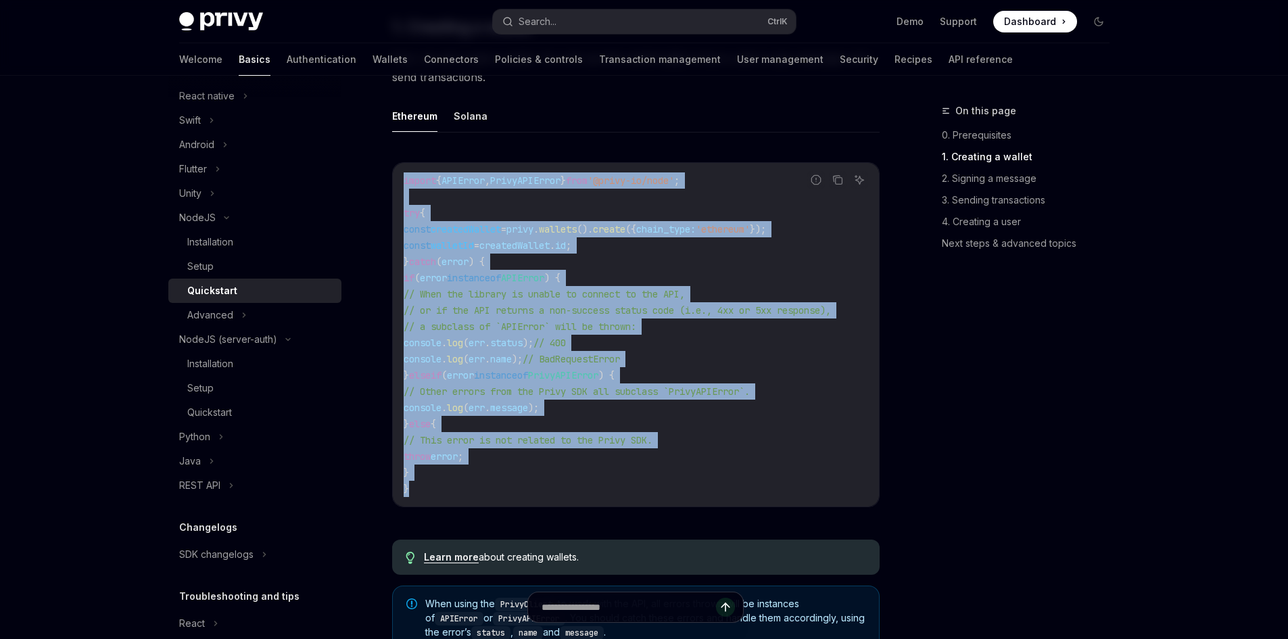
click at [433, 493] on div "import { APIError , PrivyAPIError } from '@privy-io/node' ; try { const created…" at bounding box center [636, 334] width 486 height 343
copy code "import { APIError , PrivyAPIError } from '@privy-io/node' ; try { const created…"
click at [636, 254] on code "import { APIError , PrivyAPIError } from '@privy-io/node' ; try { const created…" at bounding box center [636, 334] width 465 height 325
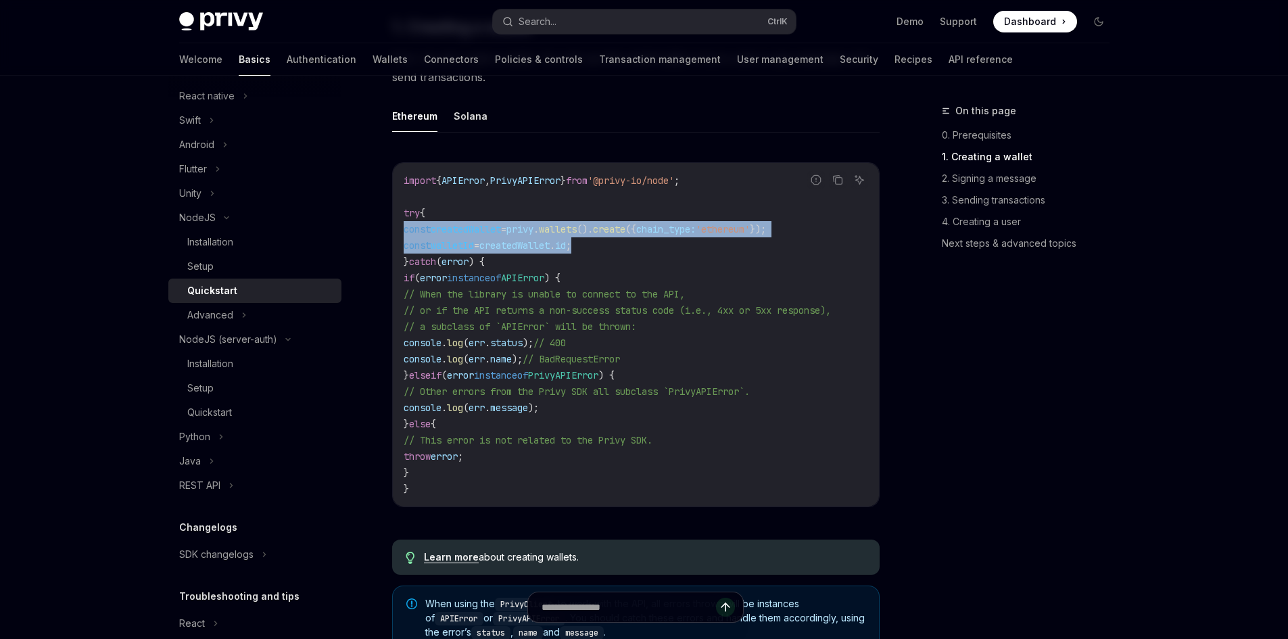
drag, startPoint x: 402, startPoint y: 227, endPoint x: 663, endPoint y: 245, distance: 261.6
click at [663, 245] on div "import { APIError , PrivyAPIError } from '@privy-io/node' ; try { const created…" at bounding box center [636, 334] width 486 height 343
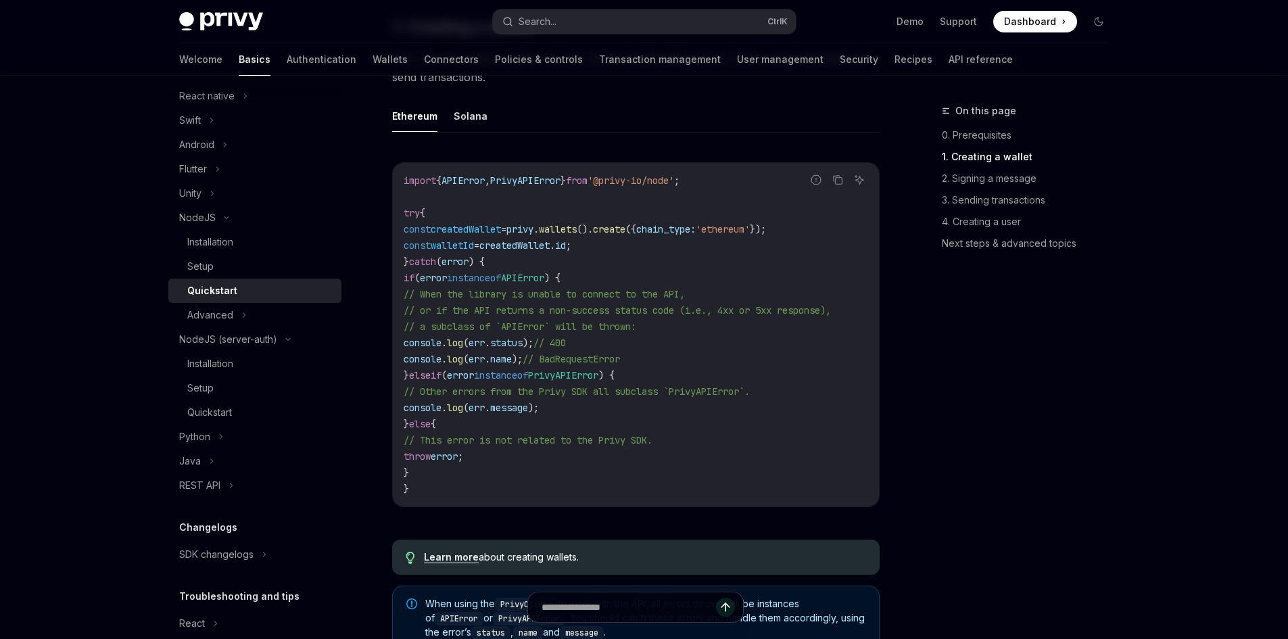
click at [530, 284] on code "import { APIError , PrivyAPIError } from '@privy-io/node' ; try { const created…" at bounding box center [636, 334] width 465 height 325
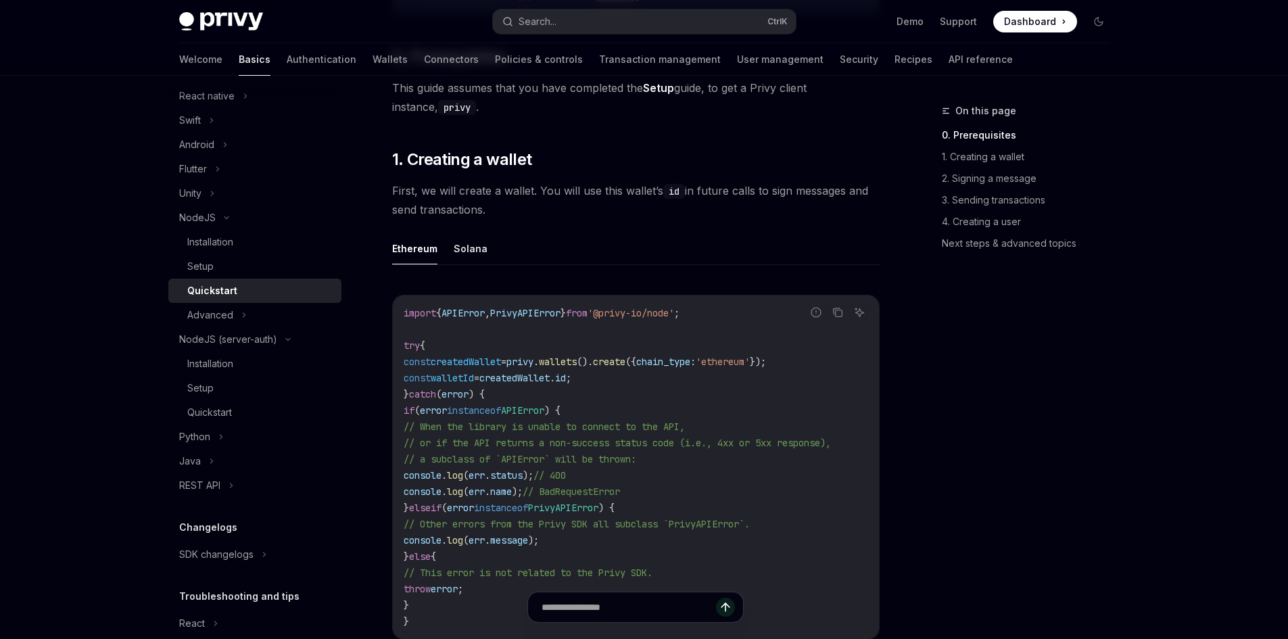
scroll to position [247, 0]
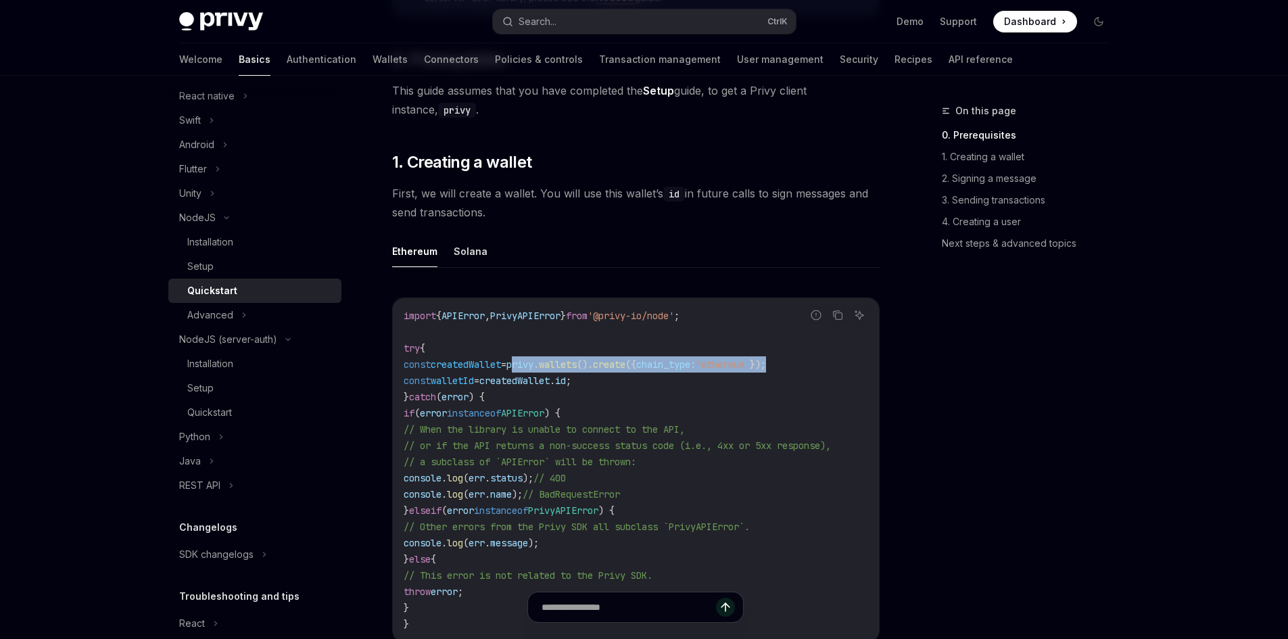
drag, startPoint x: 539, startPoint y: 366, endPoint x: 824, endPoint y: 358, distance: 285.5
click at [824, 358] on code "import { APIError , PrivyAPIError } from '@privy-io/node' ; try { const created…" at bounding box center [636, 470] width 465 height 325
copy span "privy . wallets (). create ({ chain_type: 'ethereum' });"
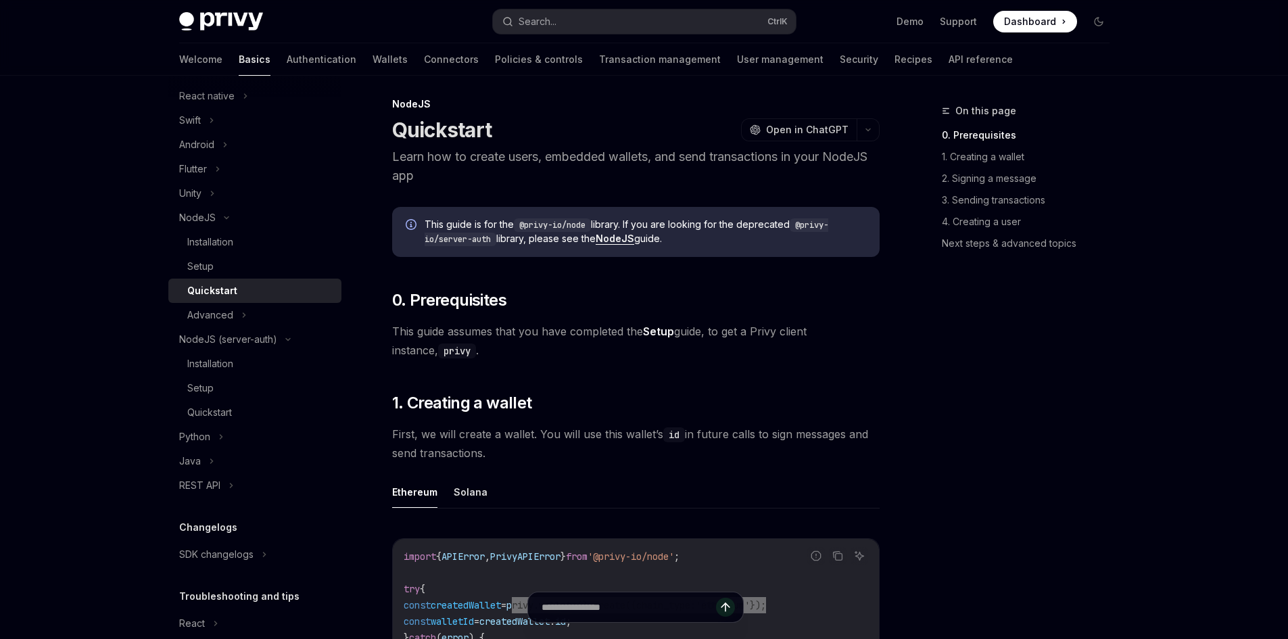
scroll to position [0, 0]
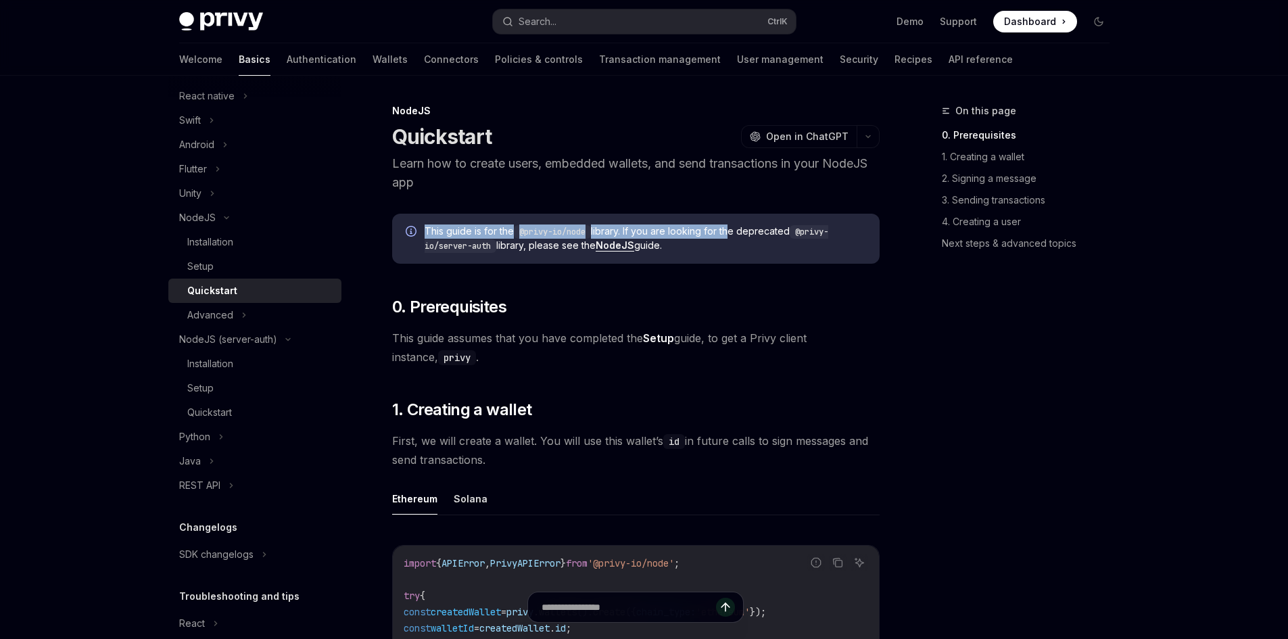
drag, startPoint x: 423, startPoint y: 230, endPoint x: 732, endPoint y: 226, distance: 309.0
click at [731, 226] on div "This guide is for the @privy-io/node library. If you are looking for the deprec…" at bounding box center [636, 239] width 488 height 50
click at [759, 231] on span "This guide is for the @privy-io/node library. If you are looking for the deprec…" at bounding box center [646, 238] width 442 height 28
copy span "deprecated"
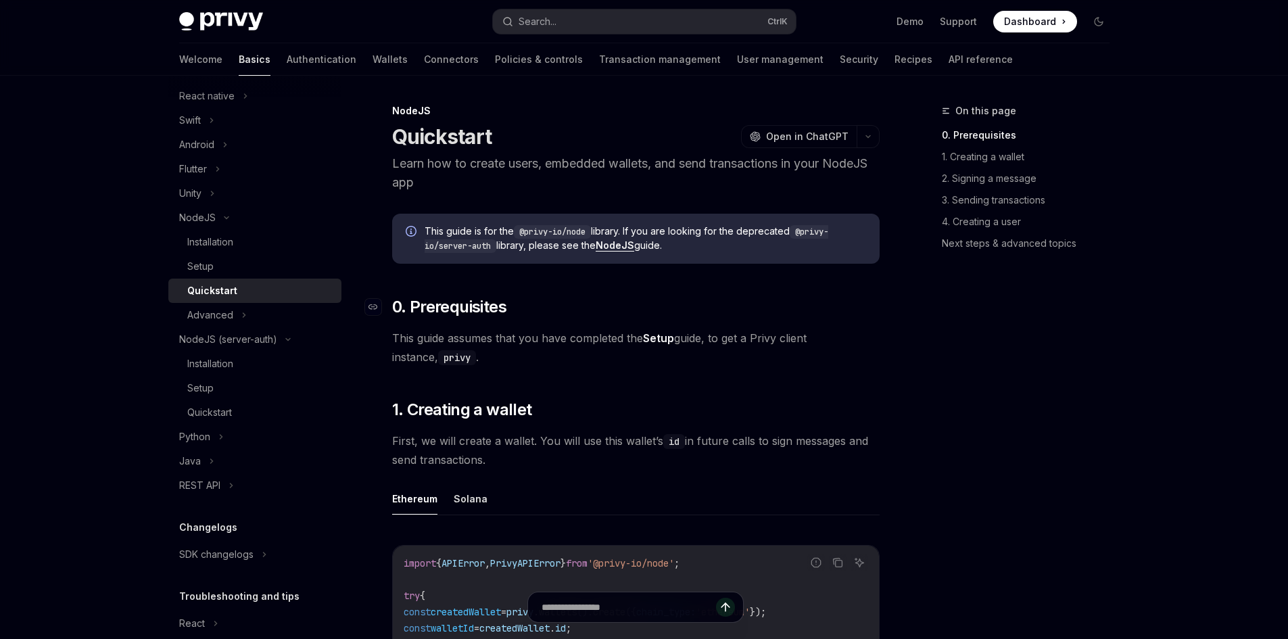
click at [678, 301] on h2 "​ 0. Prerequisites" at bounding box center [636, 307] width 488 height 22
drag, startPoint x: 427, startPoint y: 234, endPoint x: 495, endPoint y: 233, distance: 67.6
click at [495, 233] on span "This guide is for the @privy-io/node library. If you are looking for the deprec…" at bounding box center [646, 238] width 442 height 28
drag, startPoint x: 446, startPoint y: 337, endPoint x: 617, endPoint y: 326, distance: 171.5
click at [590, 333] on span "This guide assumes that you have completed the Setup guide, to get a Privy clie…" at bounding box center [636, 348] width 488 height 38
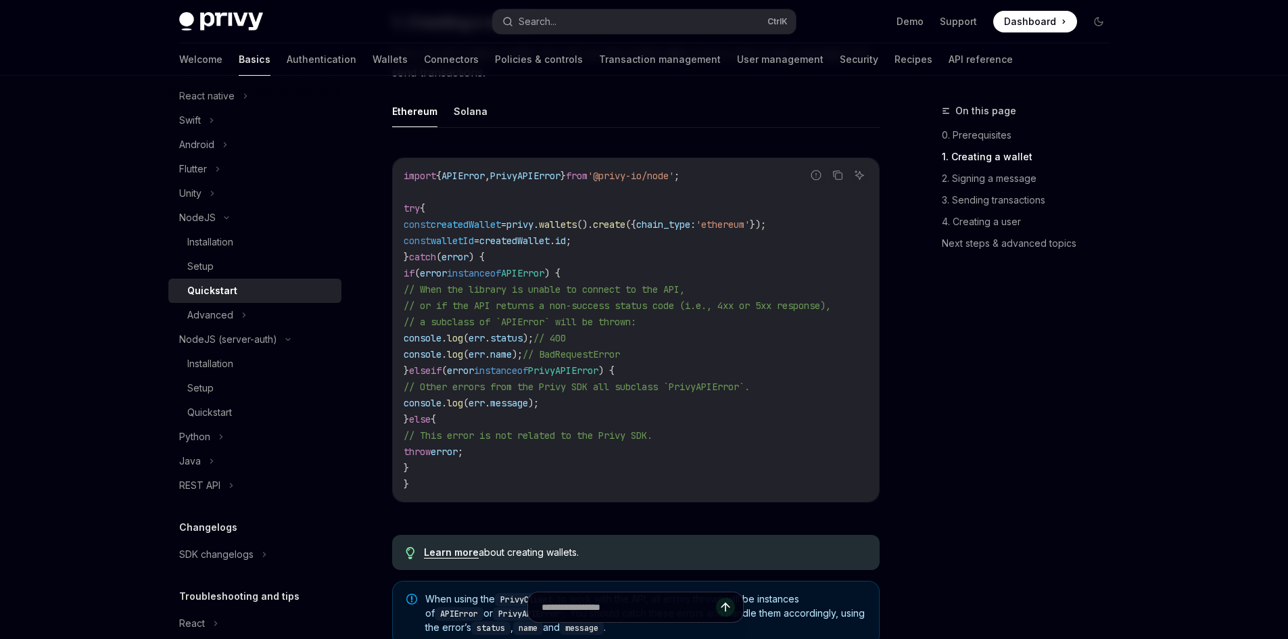
scroll to position [406, 0]
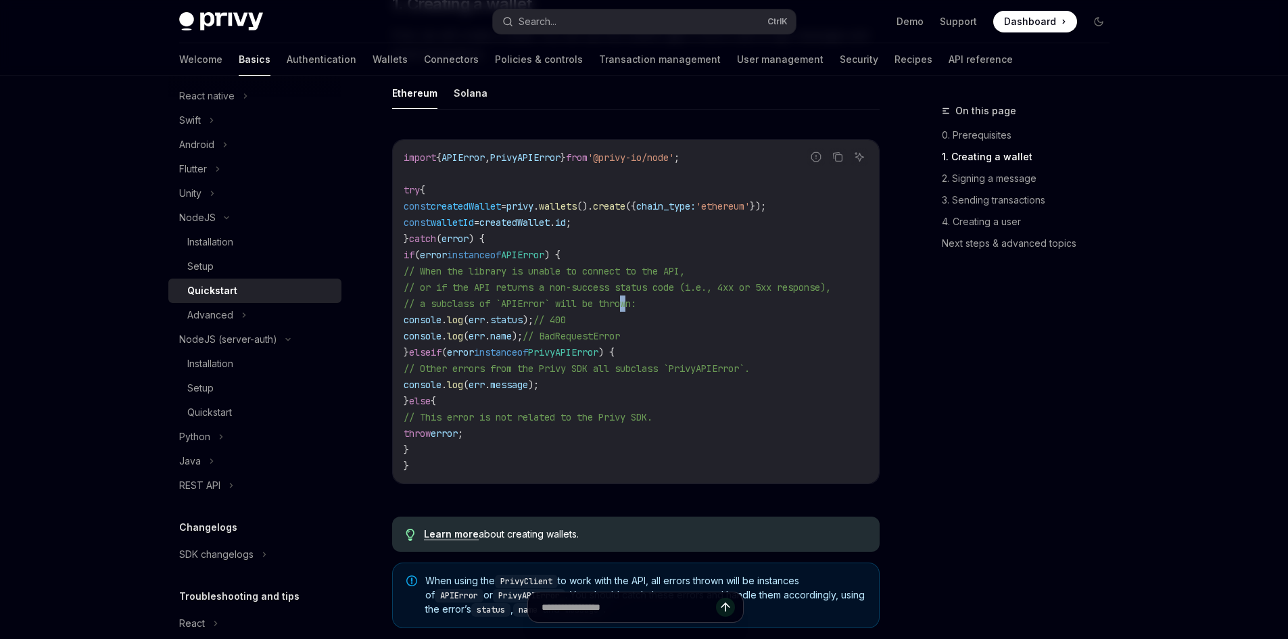
click at [632, 295] on code "import { APIError , PrivyAPIError } from '@privy-io/node' ; try { const created…" at bounding box center [636, 311] width 465 height 325
drag, startPoint x: 536, startPoint y: 206, endPoint x: 835, endPoint y: 203, distance: 298.9
click at [835, 203] on code "import { APIError , PrivyAPIError } from '@privy-io/node' ; try { const created…" at bounding box center [636, 311] width 465 height 325
copy span "privy . wallets (). create ({ chain_type: 'ethereum' });"
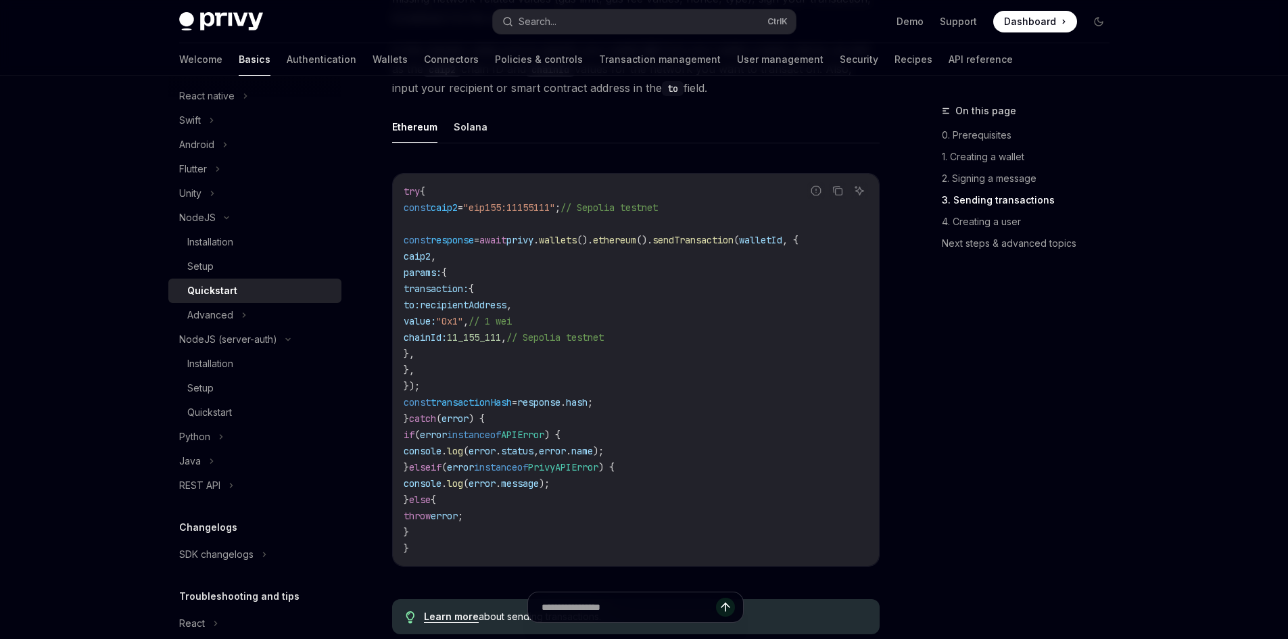
scroll to position [1690, 0]
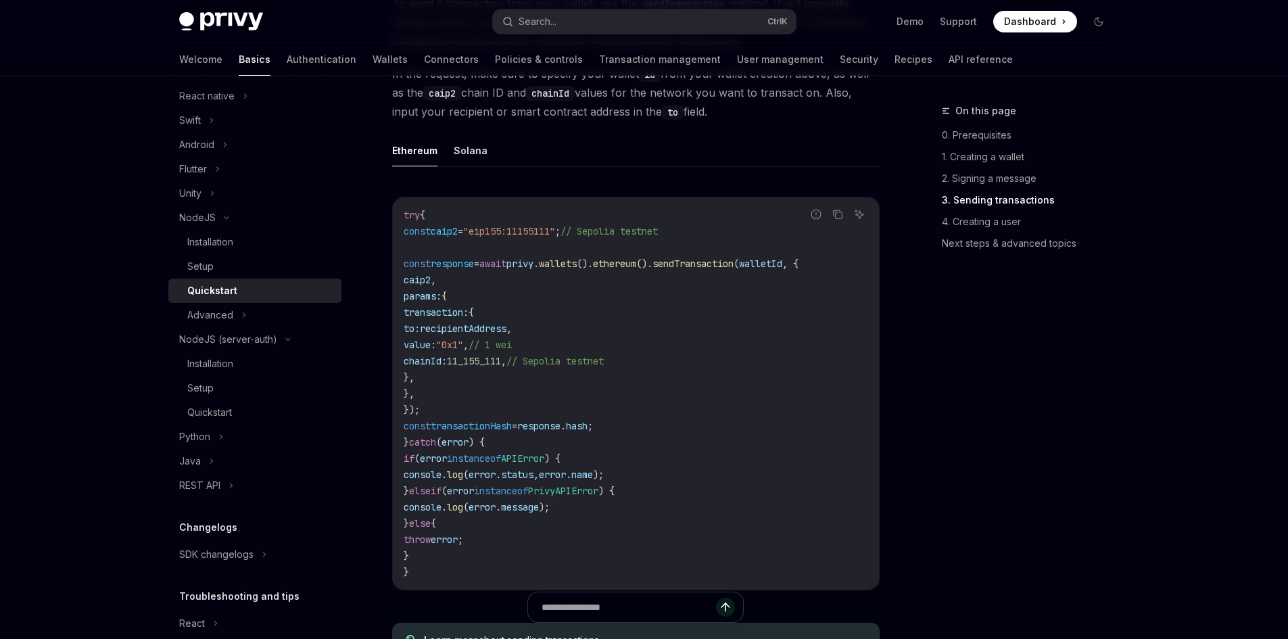
drag, startPoint x: 402, startPoint y: 227, endPoint x: 451, endPoint y: 572, distance: 348.3
click at [451, 572] on div "try { const caip2 = "eip155:11155111" ; // Sepolia testnet const response = awa…" at bounding box center [636, 393] width 486 height 392
click at [732, 369] on code "try { const caip2 = "eip155:11155111" ; // Sepolia testnet const response = awa…" at bounding box center [636, 393] width 465 height 373
drag, startPoint x: 426, startPoint y: 439, endPoint x: 649, endPoint y: 429, distance: 223.4
click at [649, 429] on code "try { const caip2 = "eip155:11155111" ; // Sepolia testnet const response = awa…" at bounding box center [636, 393] width 465 height 373
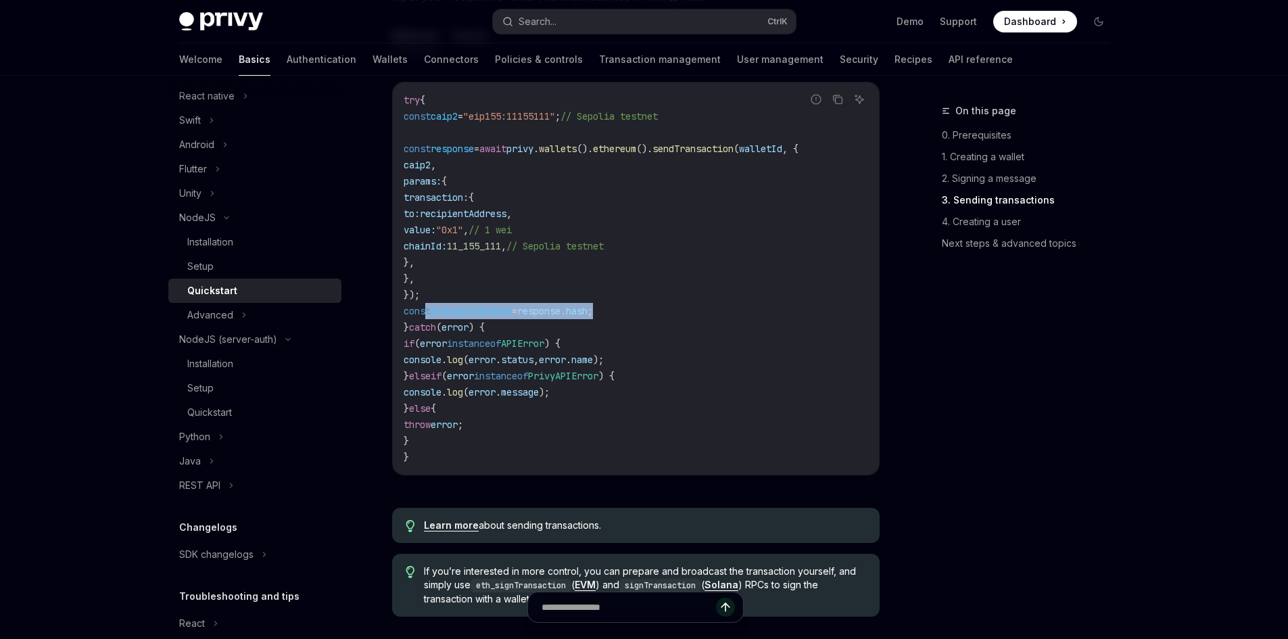
scroll to position [1826, 0]
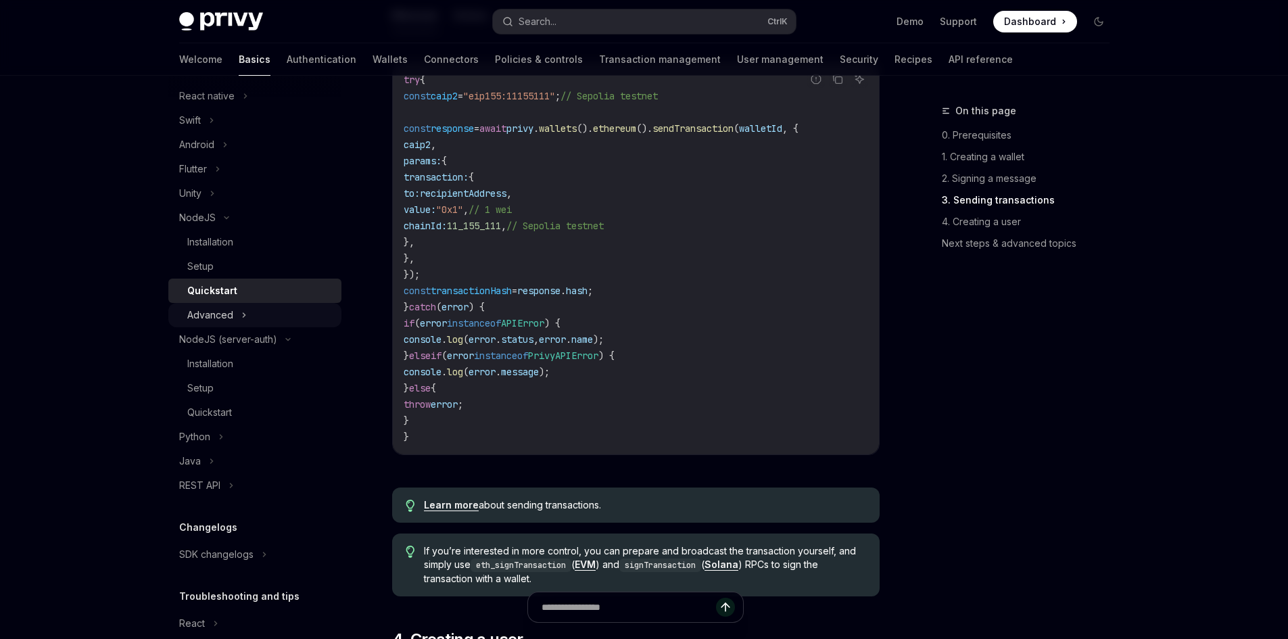
click at [238, 318] on div "Advanced" at bounding box center [254, 315] width 173 height 24
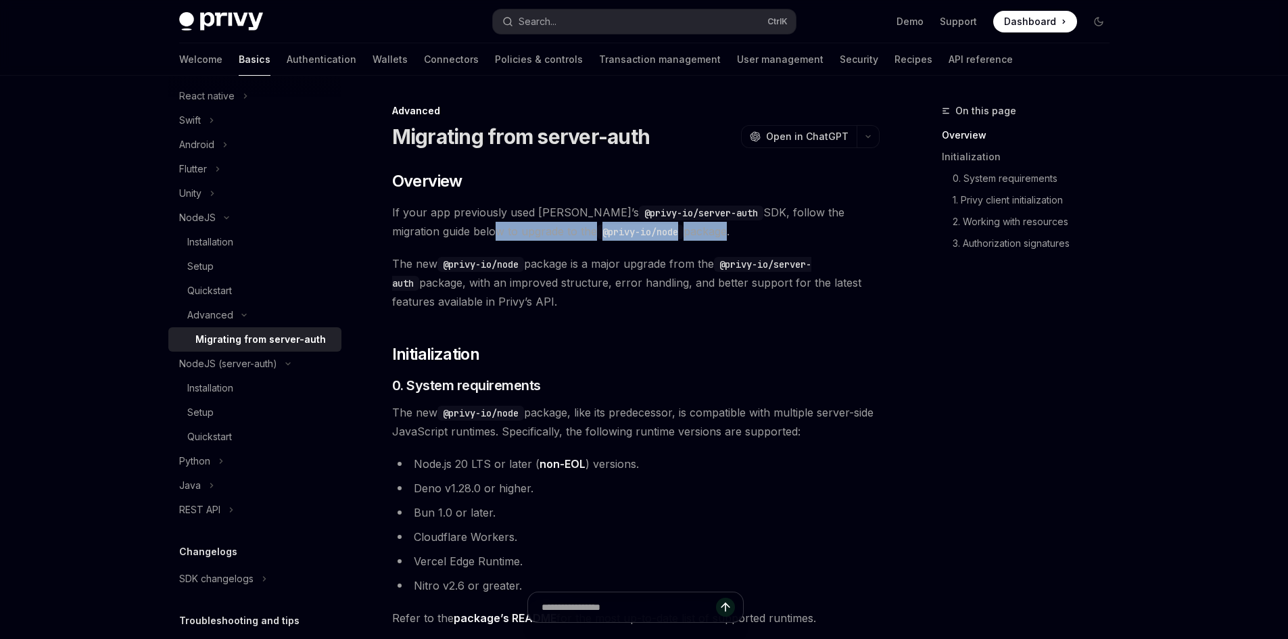
drag, startPoint x: 407, startPoint y: 231, endPoint x: 645, endPoint y: 228, distance: 238.0
click at [645, 228] on span "If your app previously used Privy’s @privy-io/server-auth SDK, follow the migra…" at bounding box center [636, 222] width 488 height 38
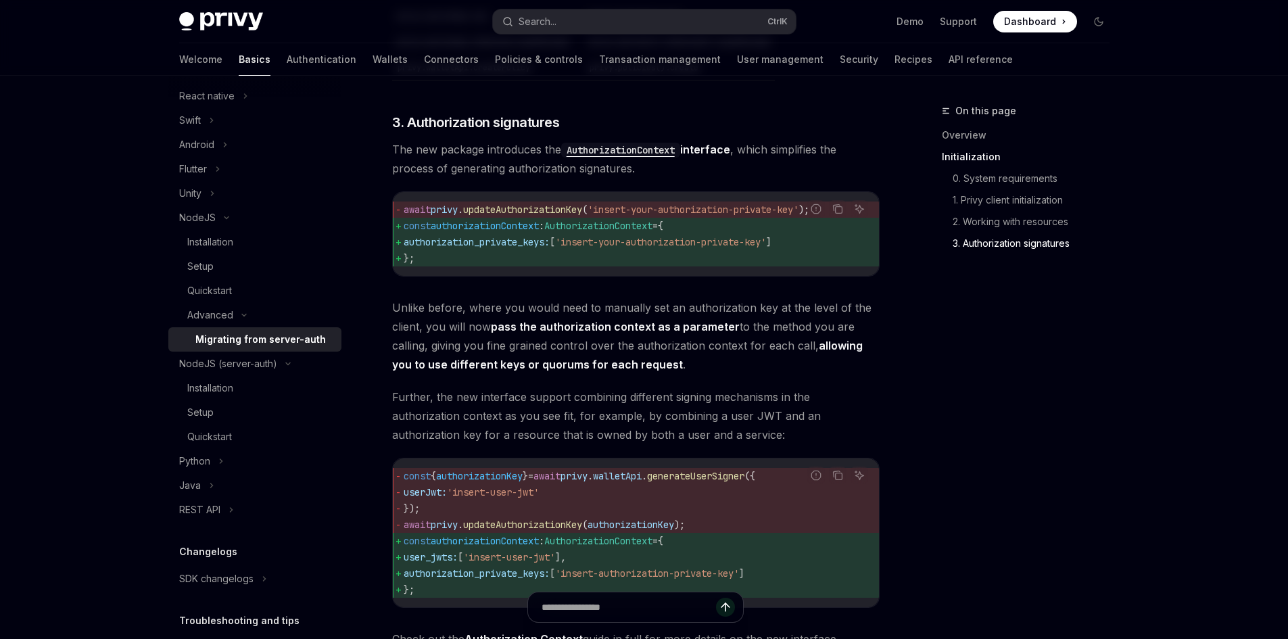
scroll to position [1488, 0]
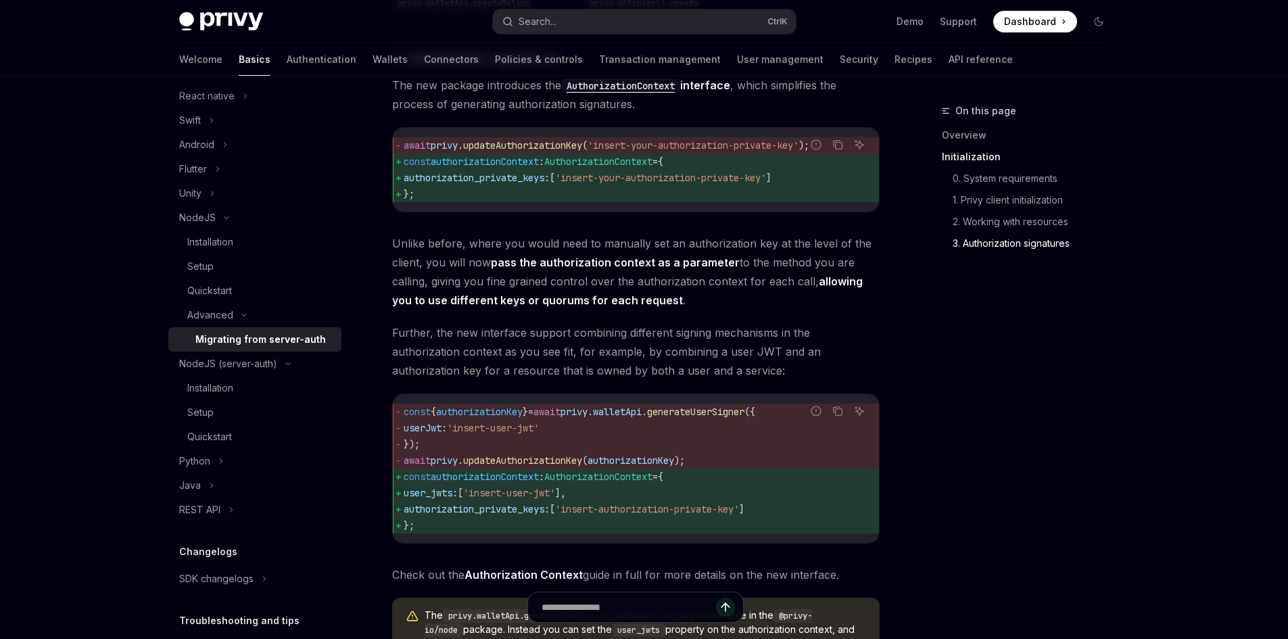
type textarea "*"
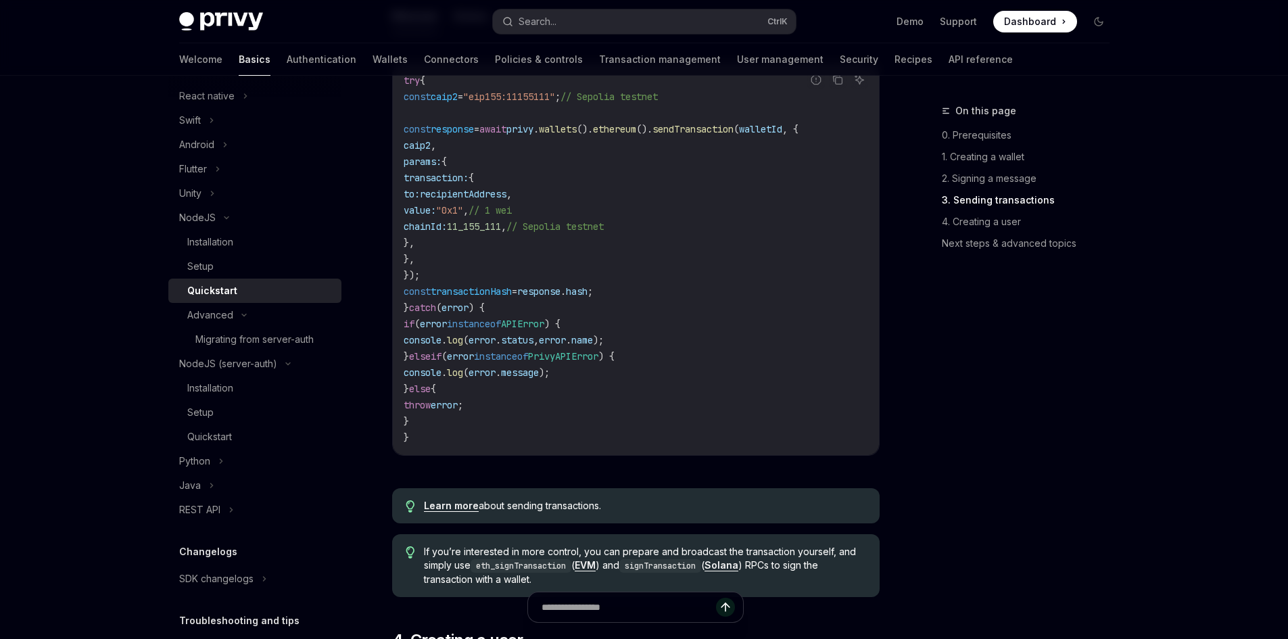
scroll to position [1826, 0]
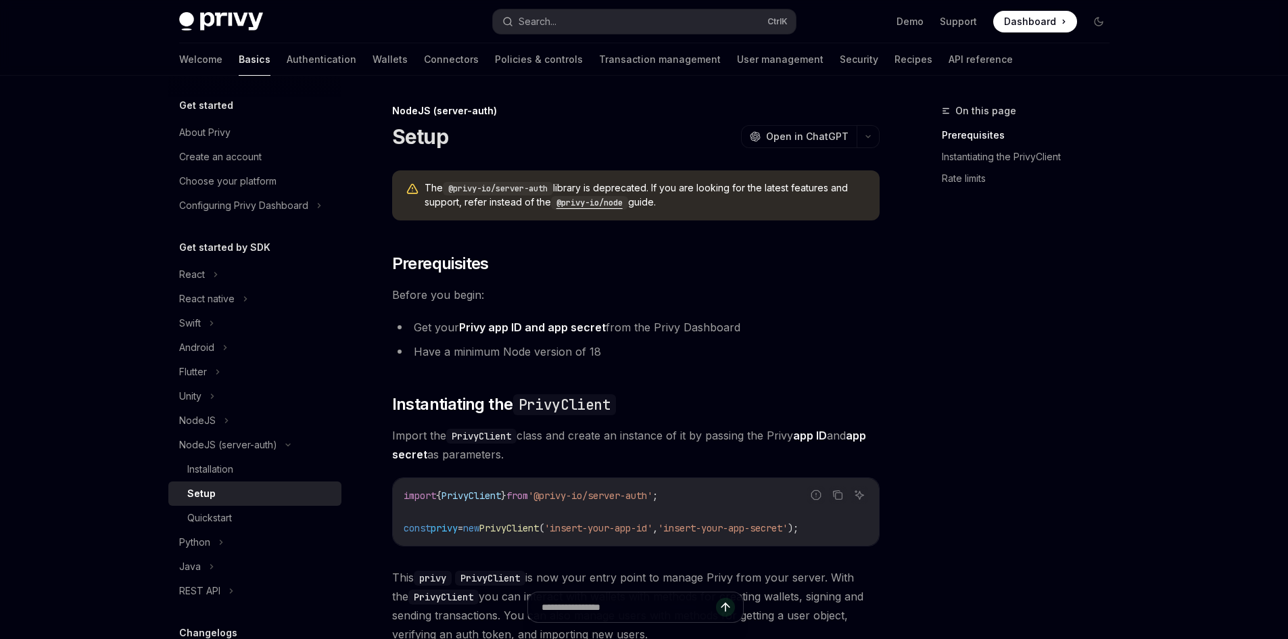
type textarea "*"
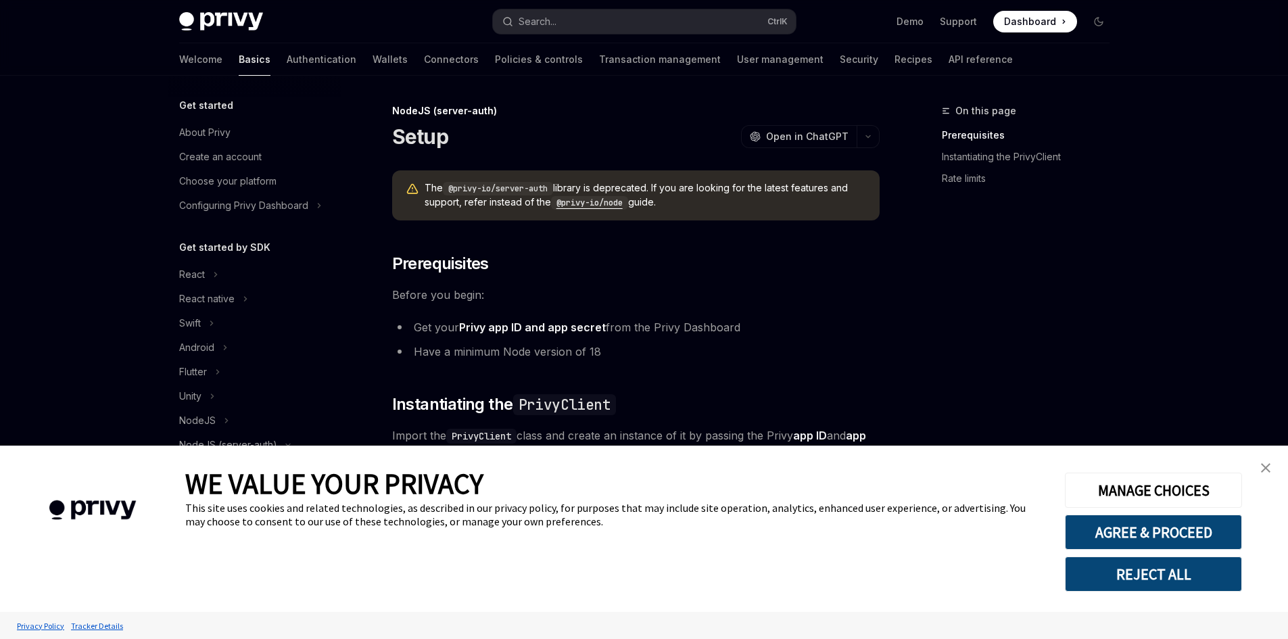
click at [1268, 462] on link "close banner" at bounding box center [1265, 467] width 27 height 27
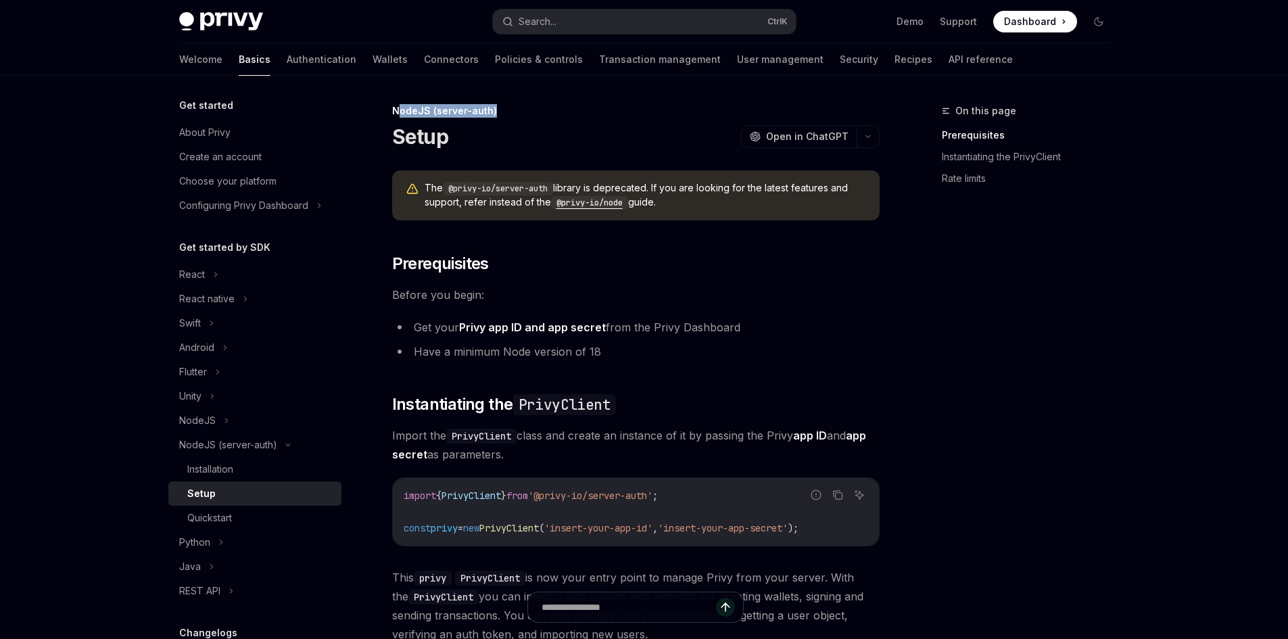
drag, startPoint x: 398, startPoint y: 111, endPoint x: 497, endPoint y: 112, distance: 98.7
click at [497, 112] on div "NodeJS (server-auth)" at bounding box center [636, 111] width 488 height 14
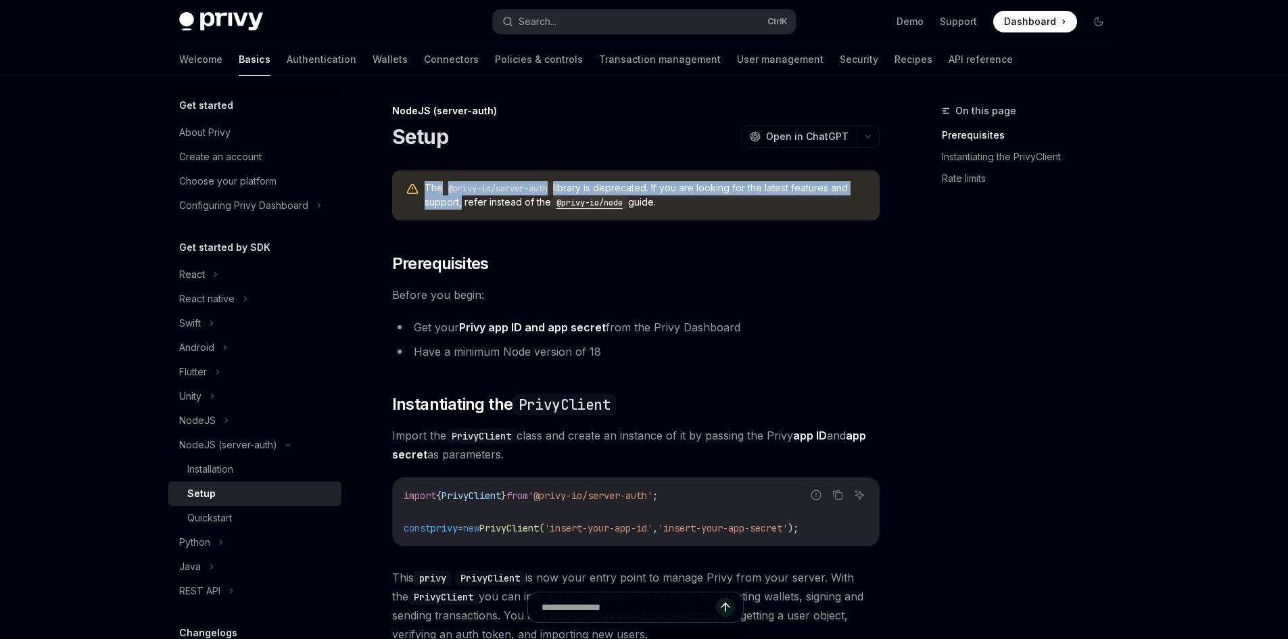
drag, startPoint x: 424, startPoint y: 186, endPoint x: 458, endPoint y: 206, distance: 39.7
click at [458, 206] on span "The @privy-io/server-auth library is deprecated. If you are looking for the lat…" at bounding box center [646, 195] width 442 height 28
click at [450, 199] on span "The @privy-io/server-auth library is deprecated. If you are looking for the lat…" at bounding box center [646, 195] width 442 height 28
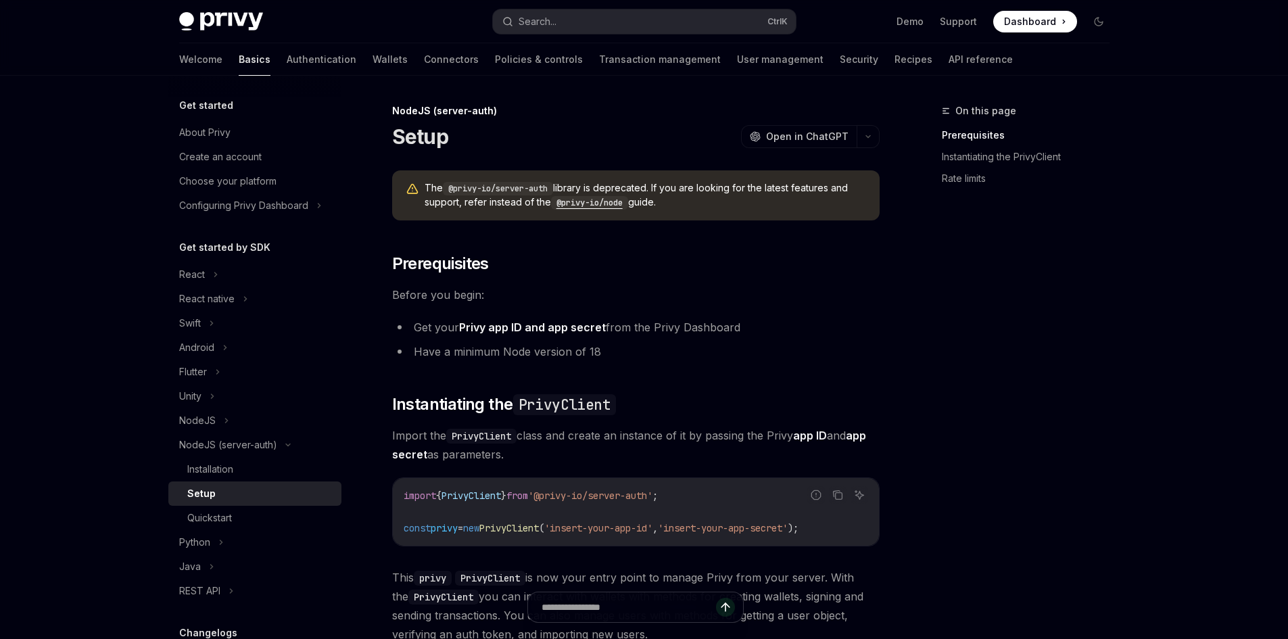
drag, startPoint x: 427, startPoint y: 183, endPoint x: 666, endPoint y: 206, distance: 240.5
click at [666, 206] on span "The @privy-io/server-auth library is deprecated. If you are looking for the lat…" at bounding box center [646, 195] width 442 height 28
copy span "The @privy-io/server-auth library is deprecated. If you are looking for the lat…"
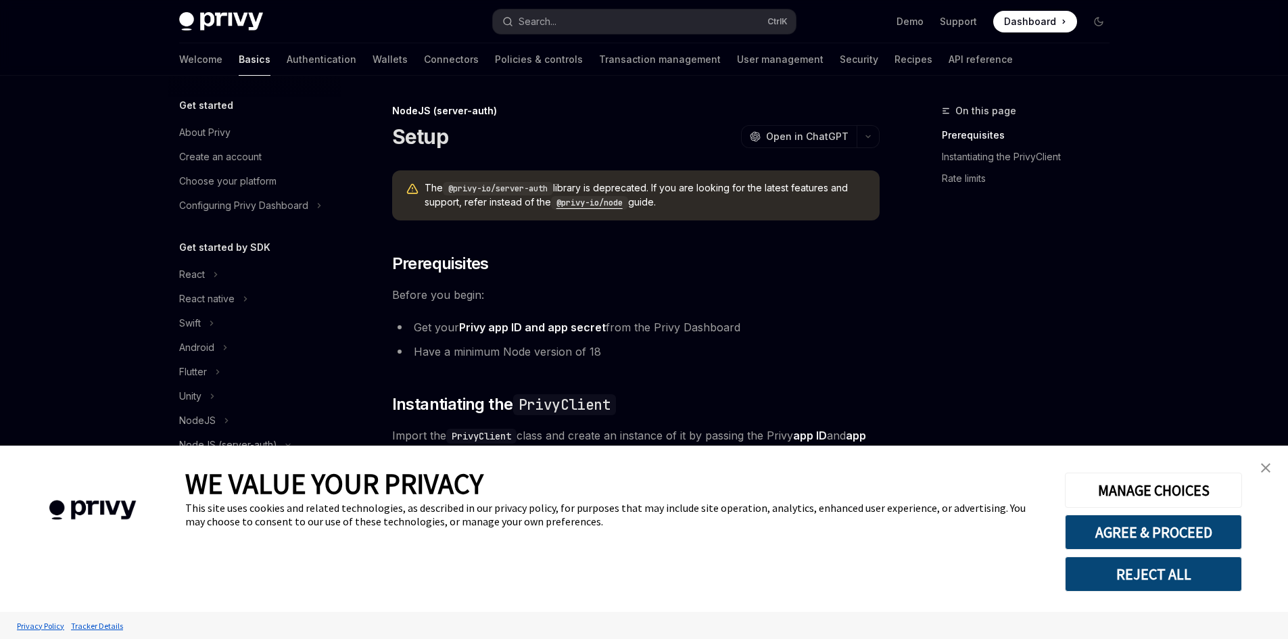
scroll to position [203, 0]
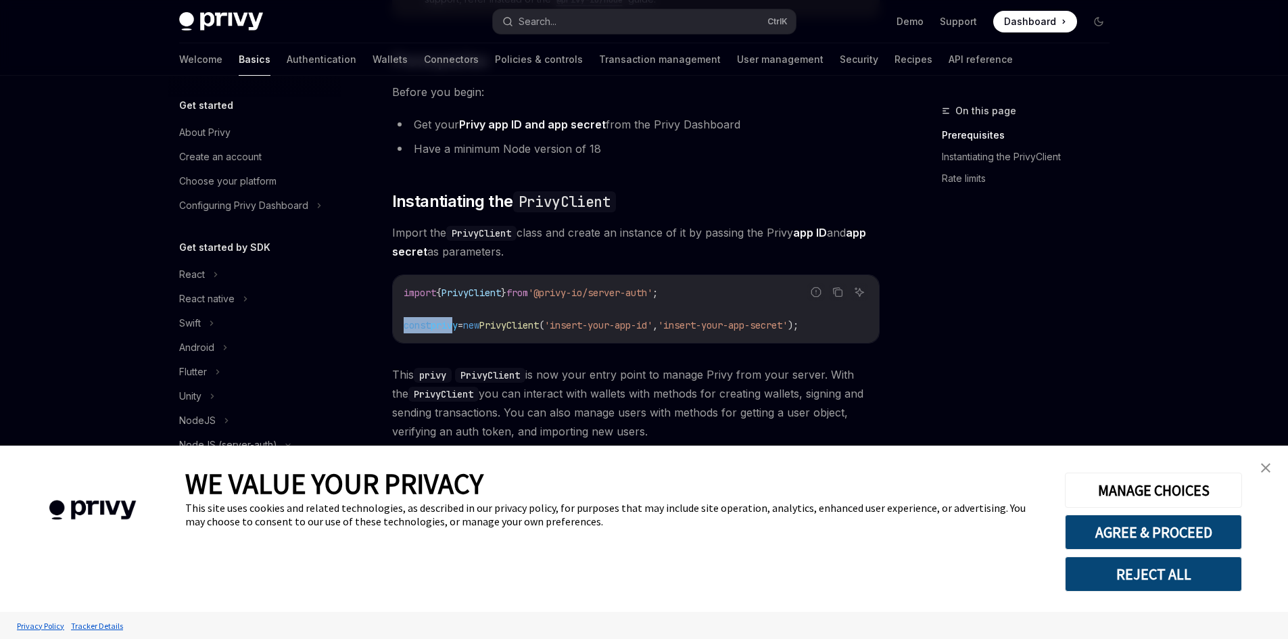
drag, startPoint x: 410, startPoint y: 330, endPoint x: 452, endPoint y: 327, distance: 42.7
click at [452, 327] on span "const privy = new PrivyClient ( 'insert-your-app-id' , 'insert-your-app-secret'…" at bounding box center [601, 325] width 395 height 12
click at [452, 327] on span "privy" at bounding box center [444, 325] width 27 height 12
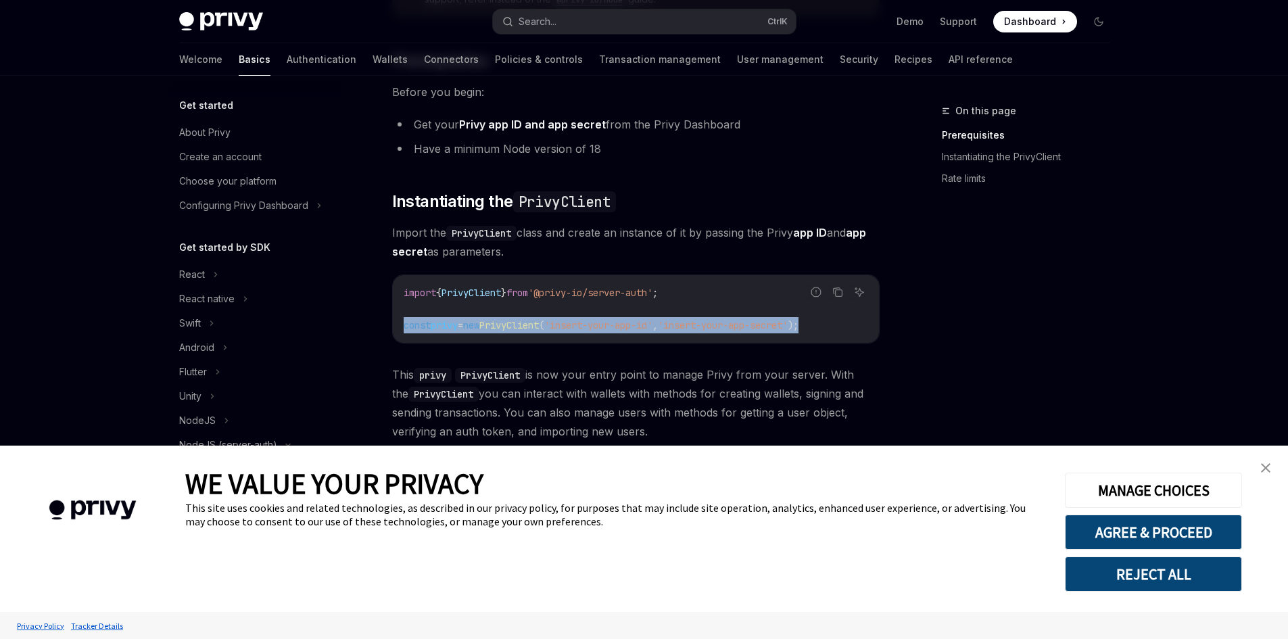
drag, startPoint x: 402, startPoint y: 321, endPoint x: 867, endPoint y: 329, distance: 464.6
click at [867, 329] on div "import { PrivyClient } from '@privy-io/server-auth' ; const privy = new PrivyCl…" at bounding box center [636, 309] width 486 height 68
copy span "const privy = new PrivyClient ( 'insert-your-app-id' , 'insert-your-app-secret'…"
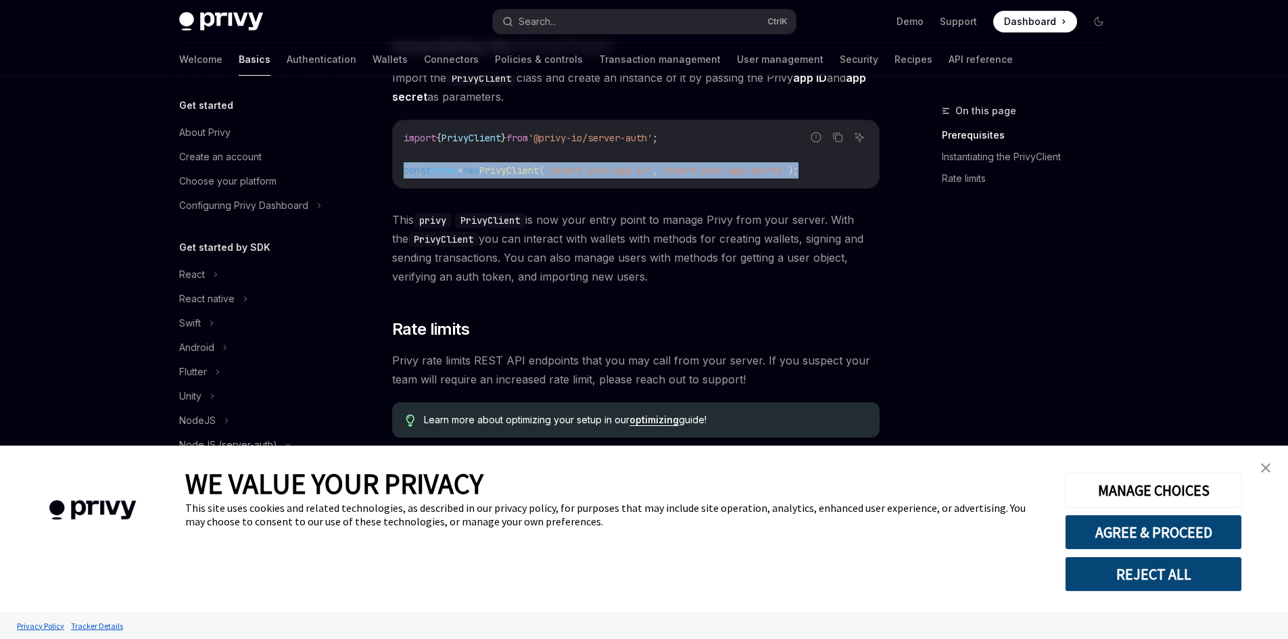
scroll to position [375, 0]
